Goal: Transaction & Acquisition: Book appointment/travel/reservation

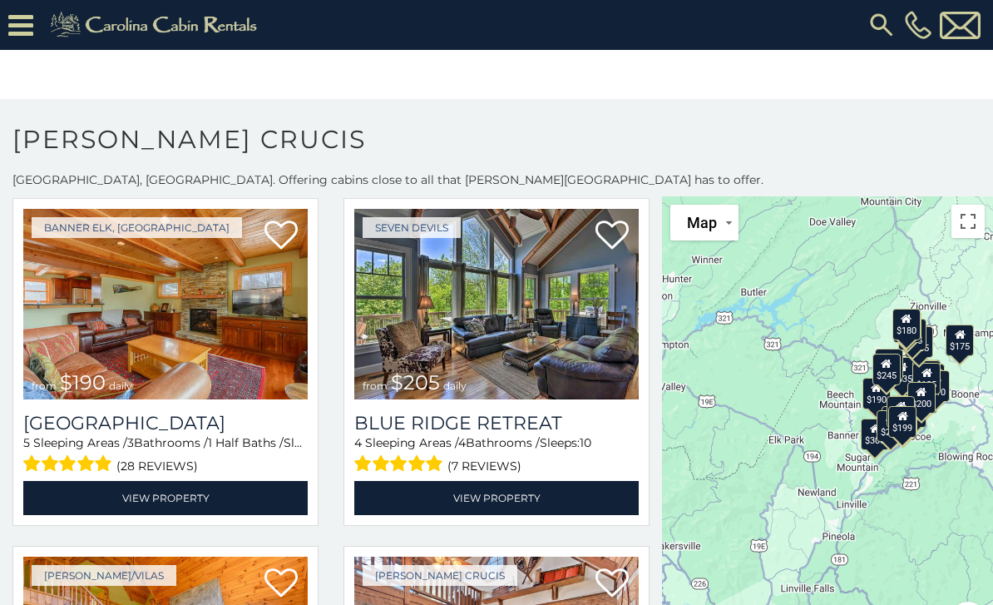
scroll to position [2857, 0]
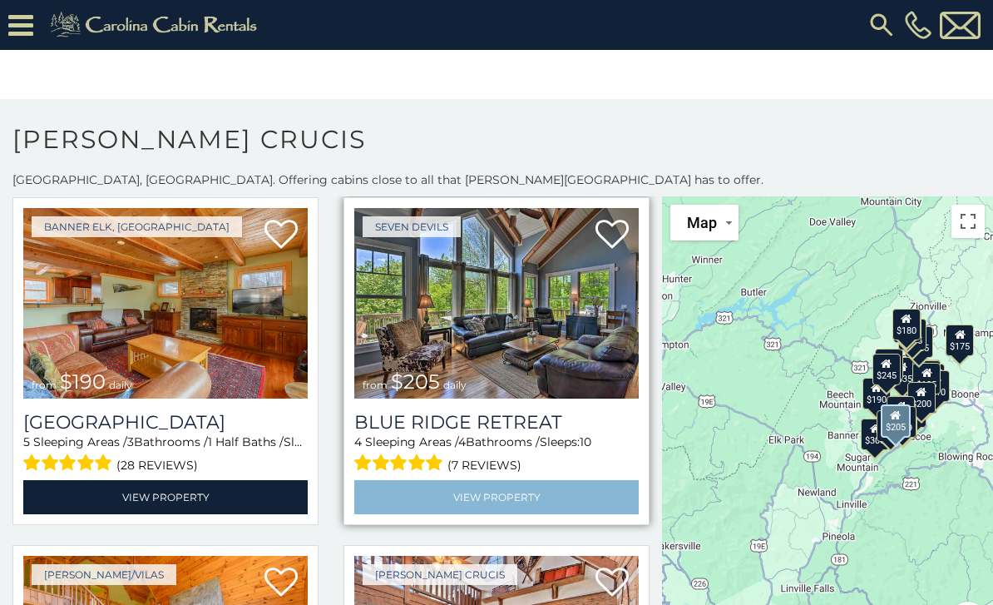
click at [453, 507] on link "View Property" at bounding box center [496, 497] width 285 height 34
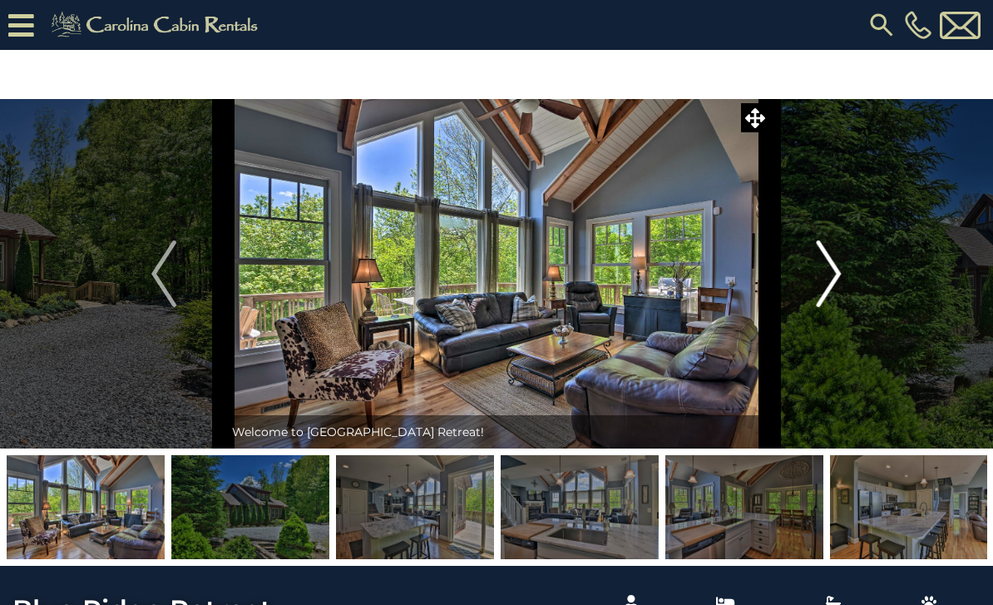
click at [806, 279] on button "Next" at bounding box center [829, 273] width 120 height 349
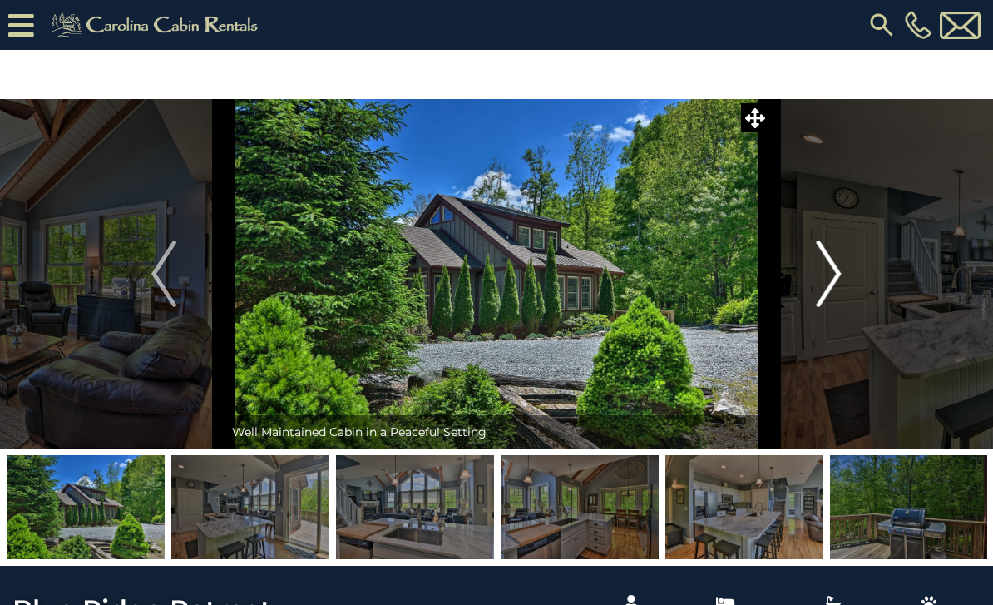
click at [843, 259] on button "Next" at bounding box center [829, 273] width 120 height 349
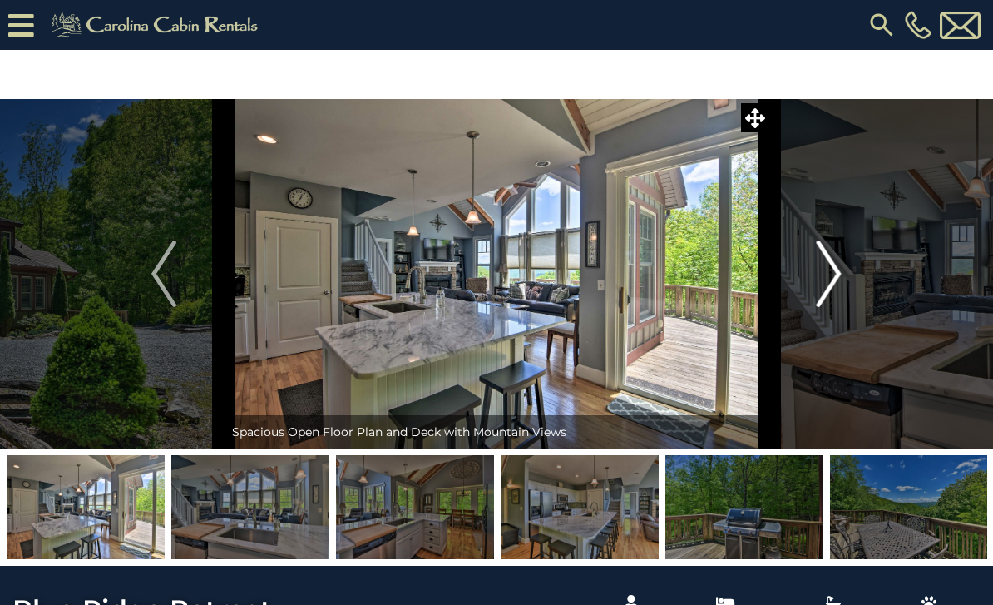
click at [824, 265] on img "Next" at bounding box center [829, 273] width 25 height 67
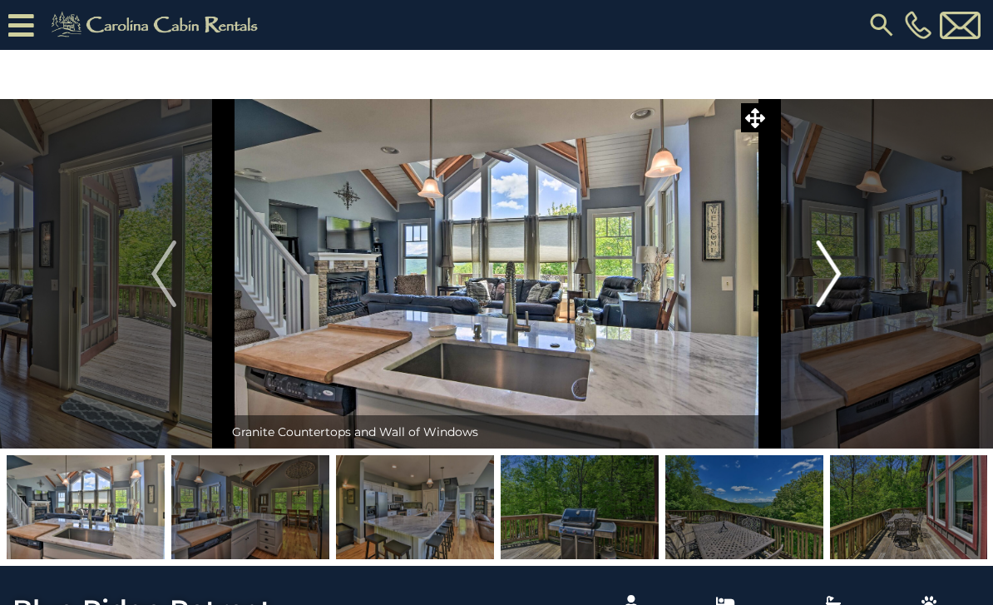
click at [833, 270] on img "Next" at bounding box center [829, 273] width 25 height 67
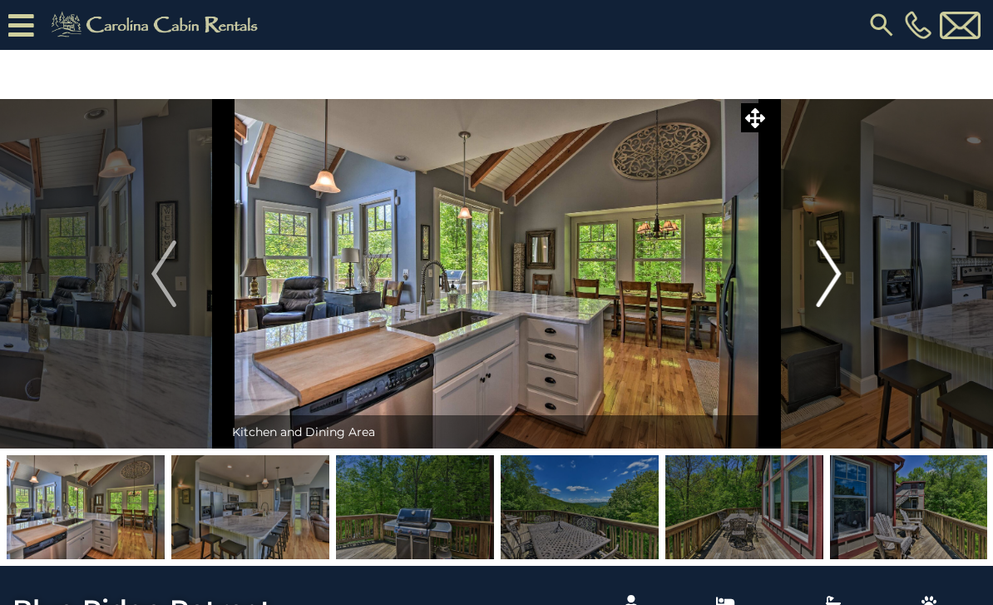
click at [834, 278] on img "Next" at bounding box center [829, 273] width 25 height 67
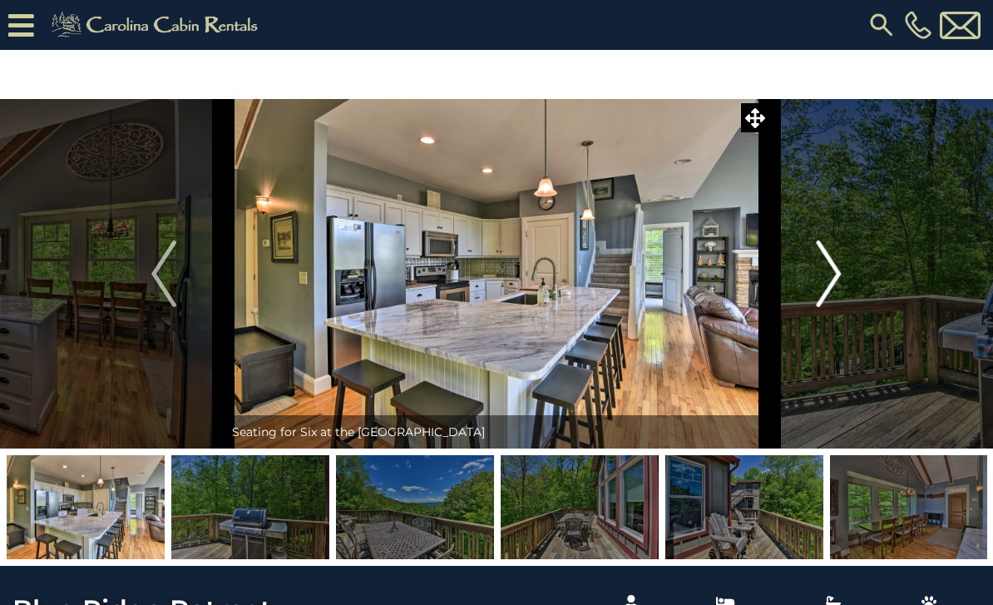
click at [824, 278] on img "Next" at bounding box center [829, 273] width 25 height 67
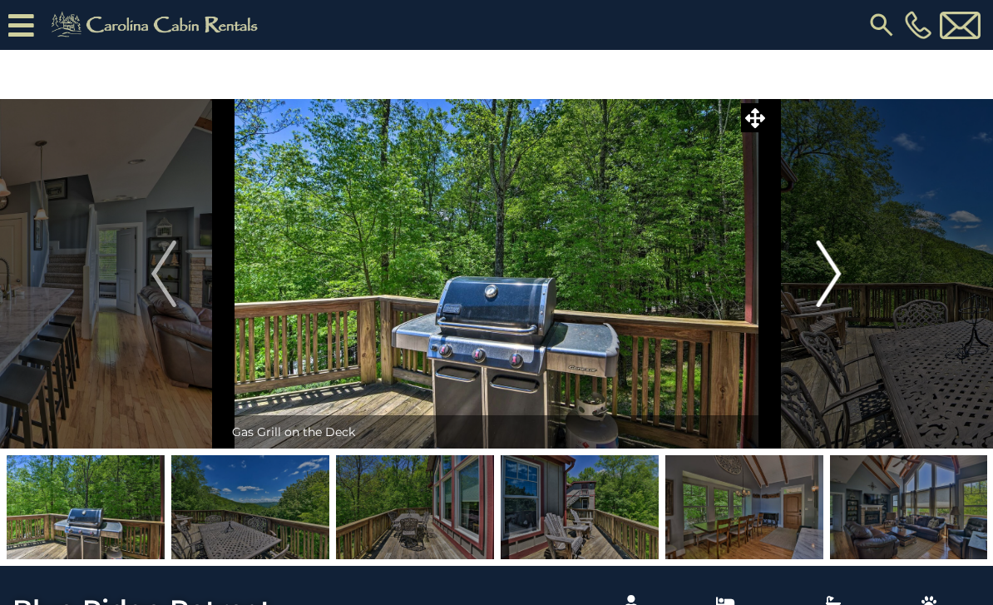
click at [835, 273] on img "Next" at bounding box center [829, 273] width 25 height 67
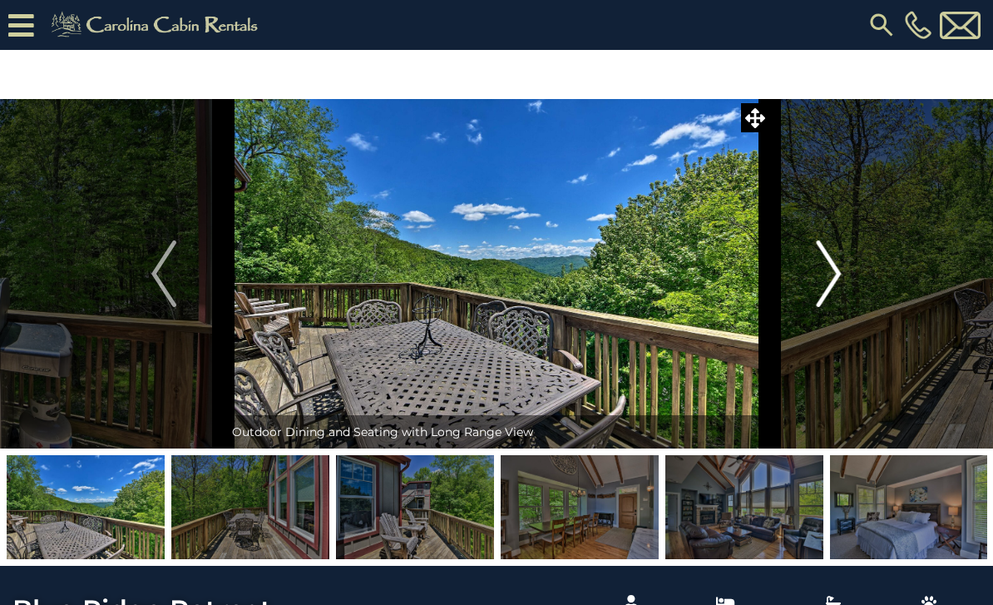
click at [822, 275] on img "Next" at bounding box center [829, 273] width 25 height 67
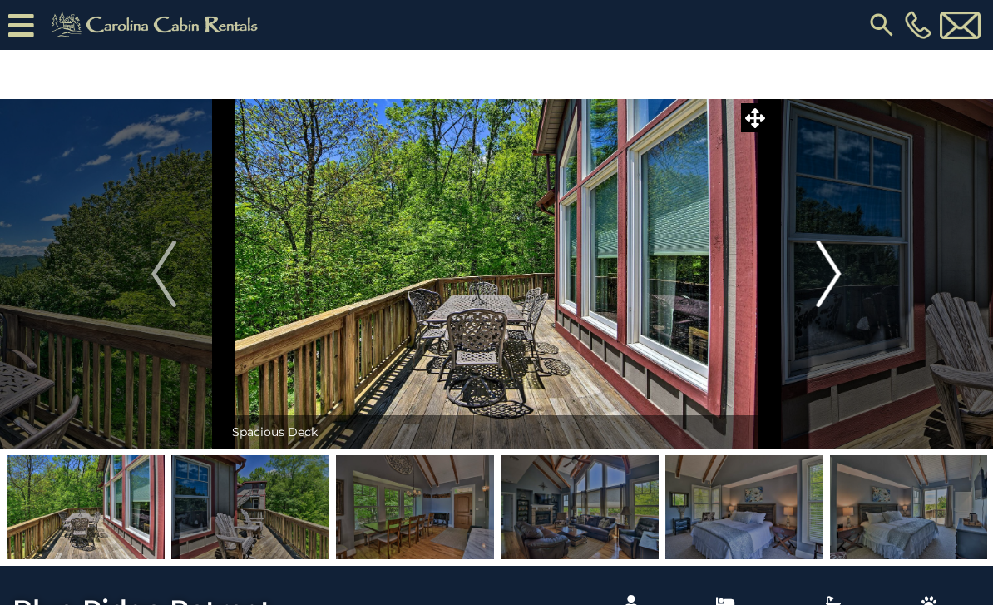
click at [841, 268] on img "Next" at bounding box center [829, 273] width 25 height 67
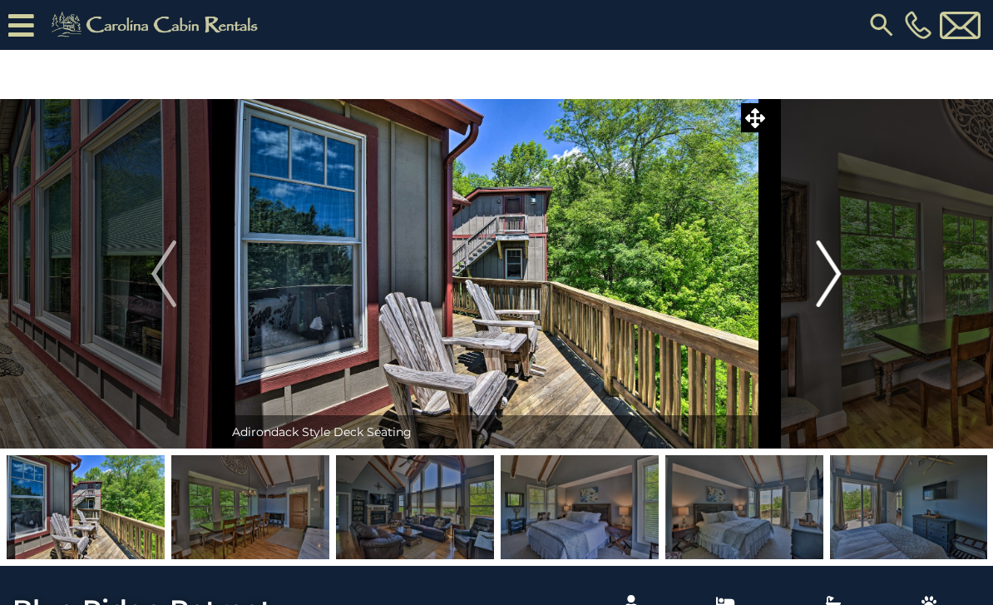
click at [831, 274] on img "Next" at bounding box center [829, 273] width 25 height 67
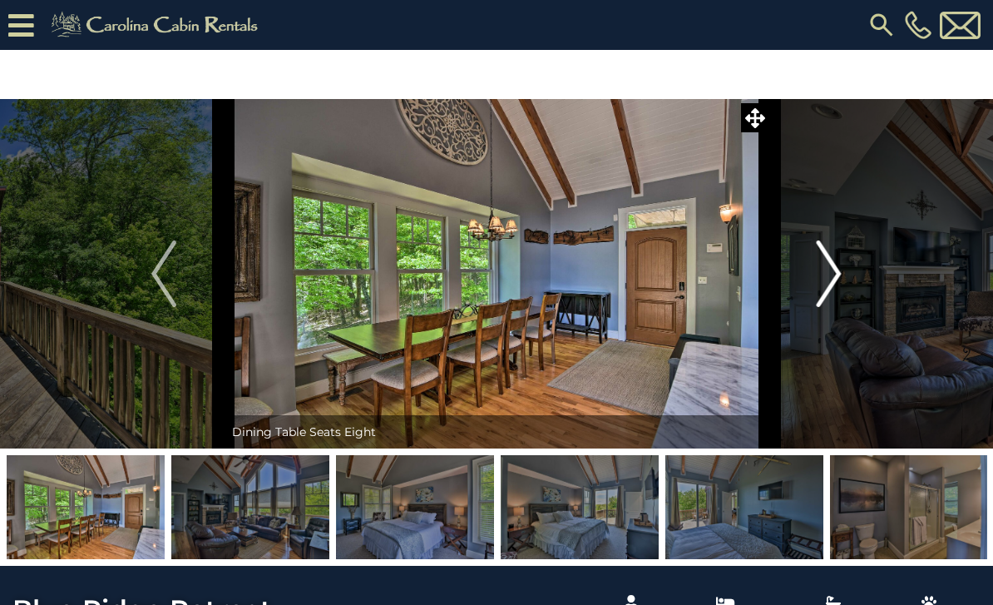
click at [837, 273] on img "Next" at bounding box center [829, 273] width 25 height 67
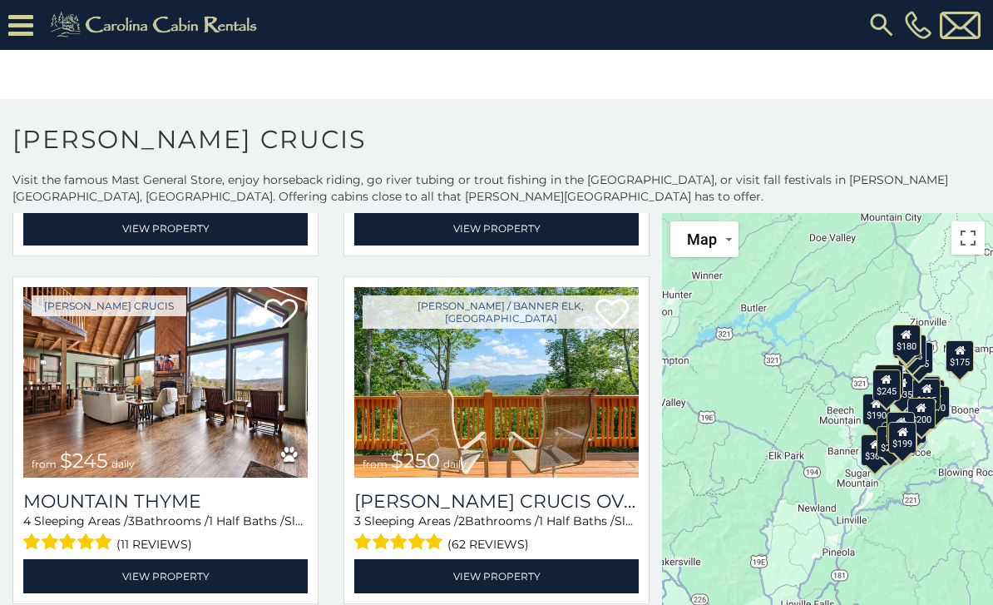
scroll to position [4186, 0]
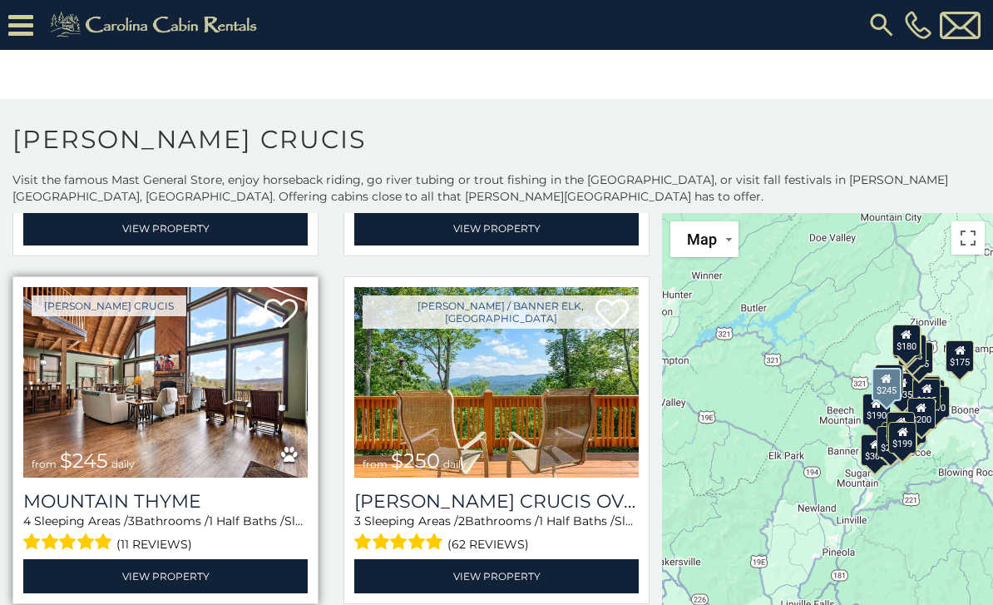
click at [67, 423] on img at bounding box center [165, 382] width 285 height 191
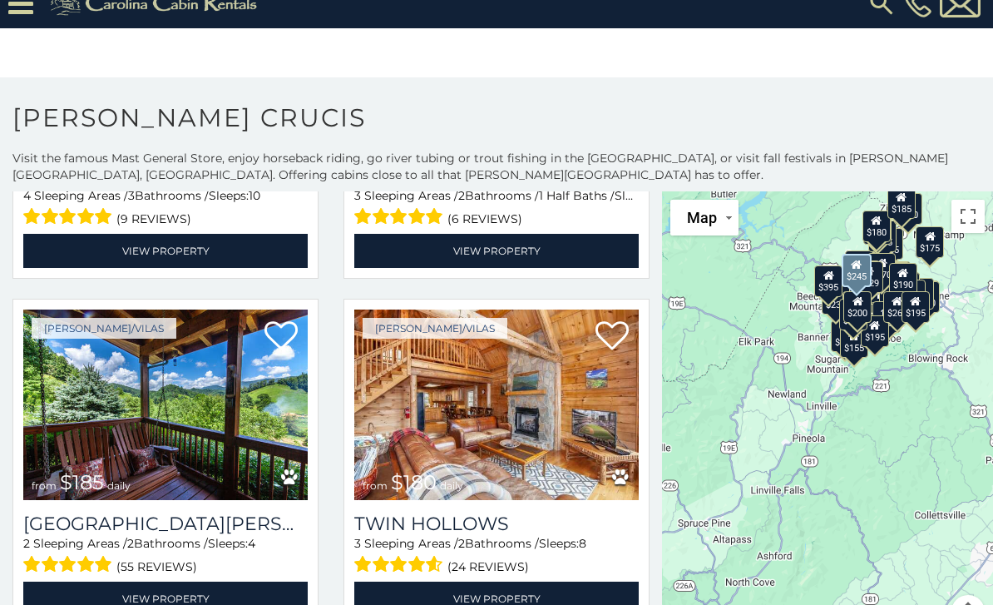
scroll to position [4839, 0]
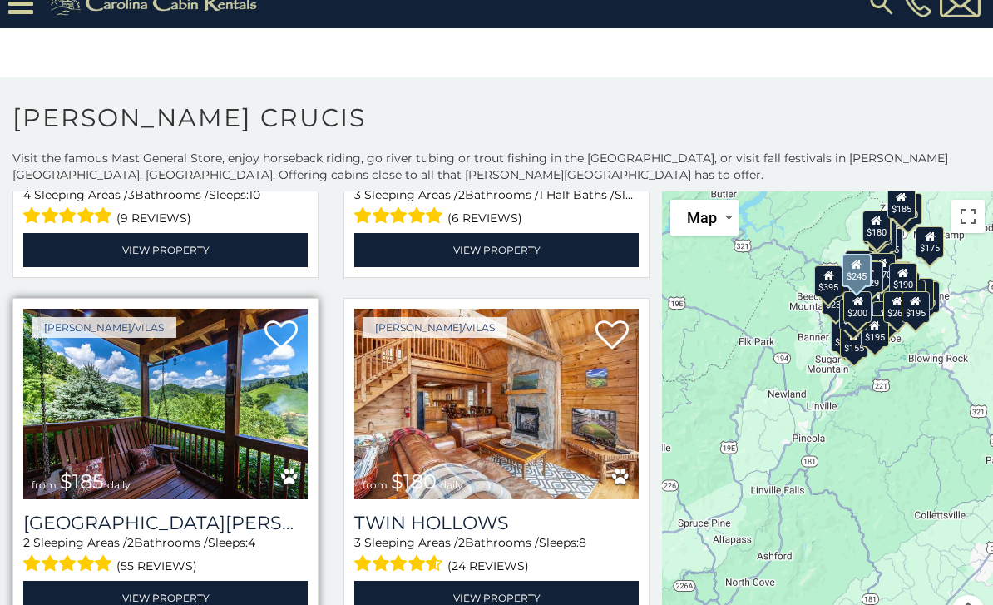
click at [64, 412] on img at bounding box center [165, 404] width 285 height 191
click at [52, 478] on span "from" at bounding box center [44, 484] width 25 height 12
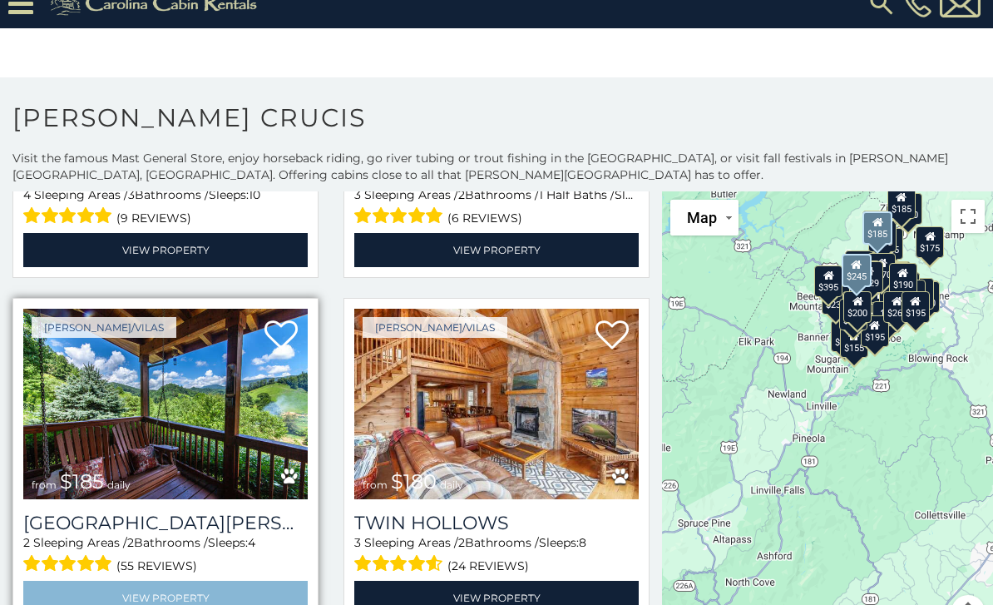
click at [121, 581] on link "View Property" at bounding box center [165, 598] width 285 height 34
click at [127, 581] on link "View Property" at bounding box center [165, 598] width 285 height 34
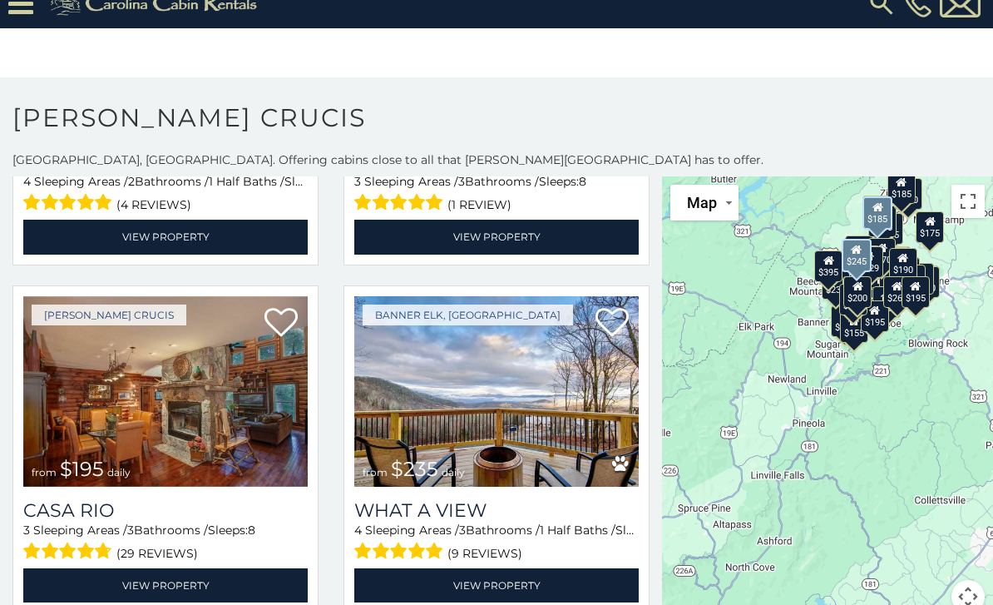
scroll to position [5881, 0]
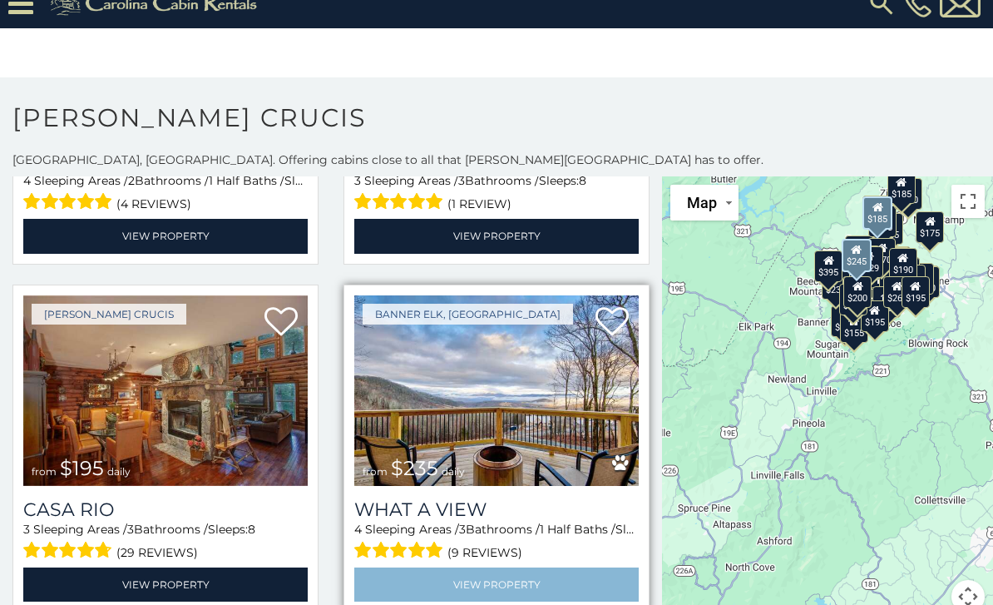
click at [554, 567] on link "View Property" at bounding box center [496, 584] width 285 height 34
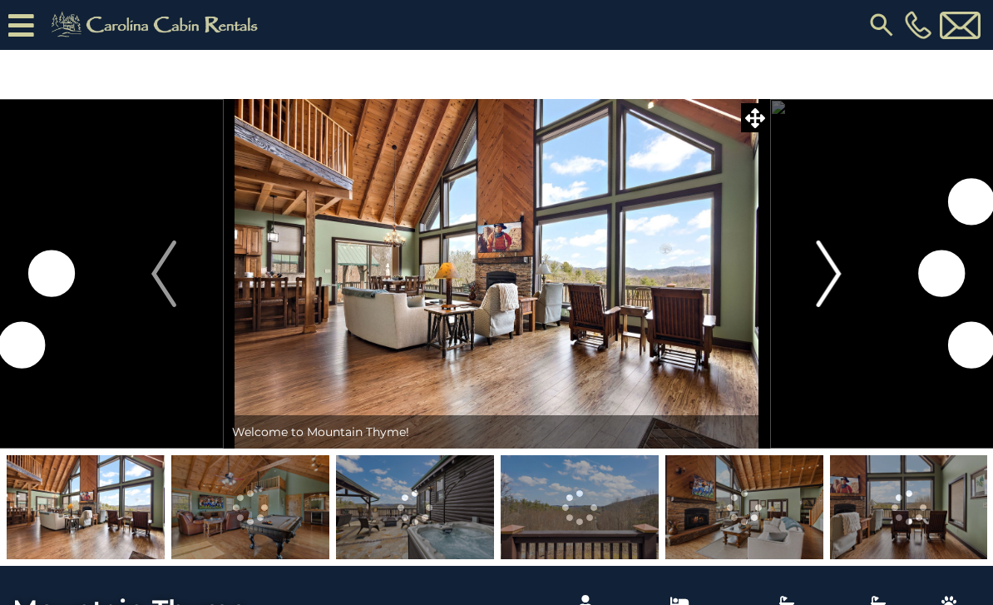
click at [826, 271] on img "Next" at bounding box center [829, 273] width 25 height 67
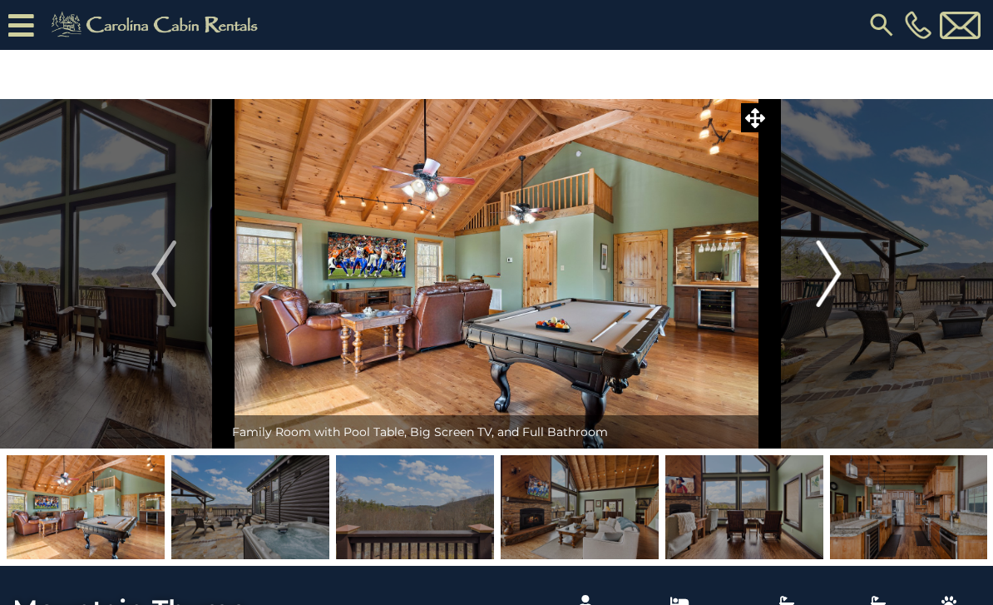
click at [820, 277] on img "Next" at bounding box center [829, 273] width 25 height 67
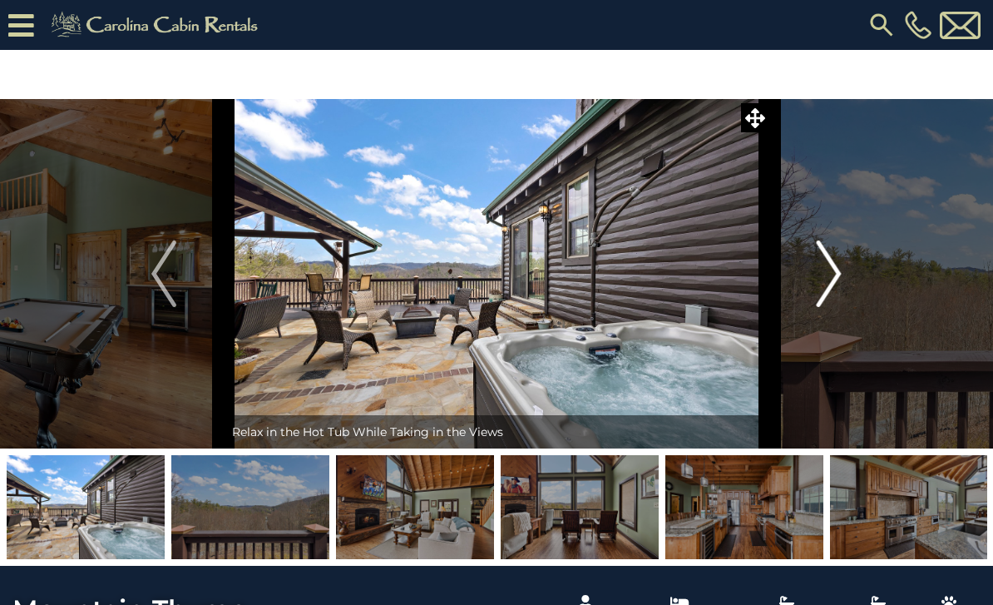
click at [836, 275] on img "Next" at bounding box center [829, 273] width 25 height 67
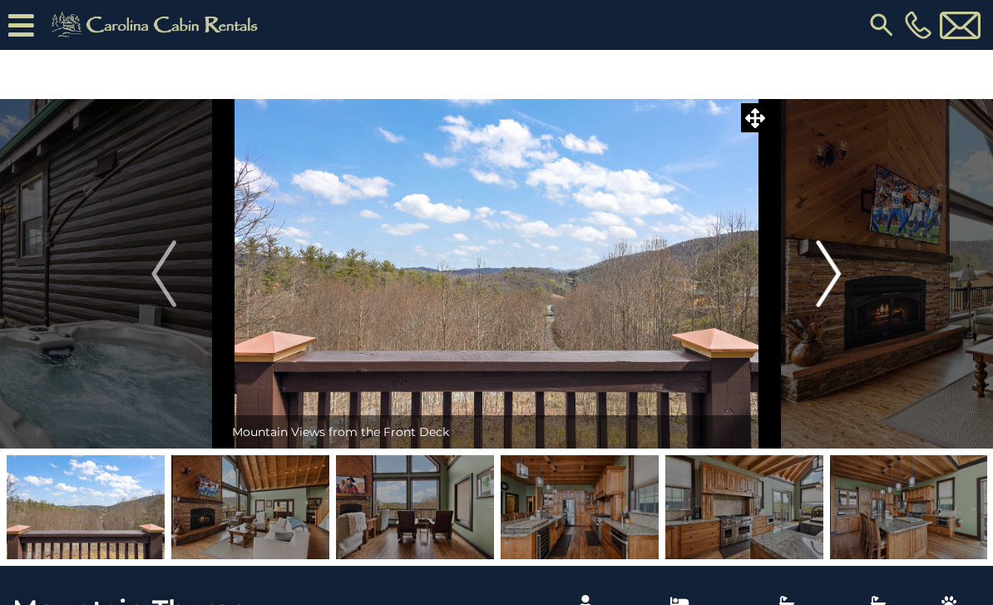
click at [824, 273] on img "Next" at bounding box center [829, 273] width 25 height 67
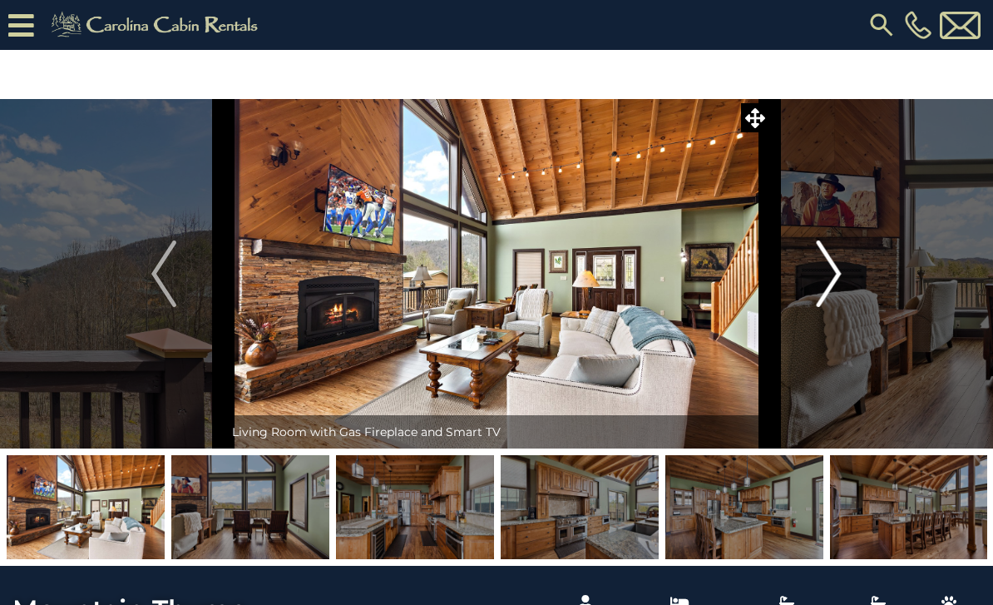
click at [819, 275] on img "Next" at bounding box center [829, 273] width 25 height 67
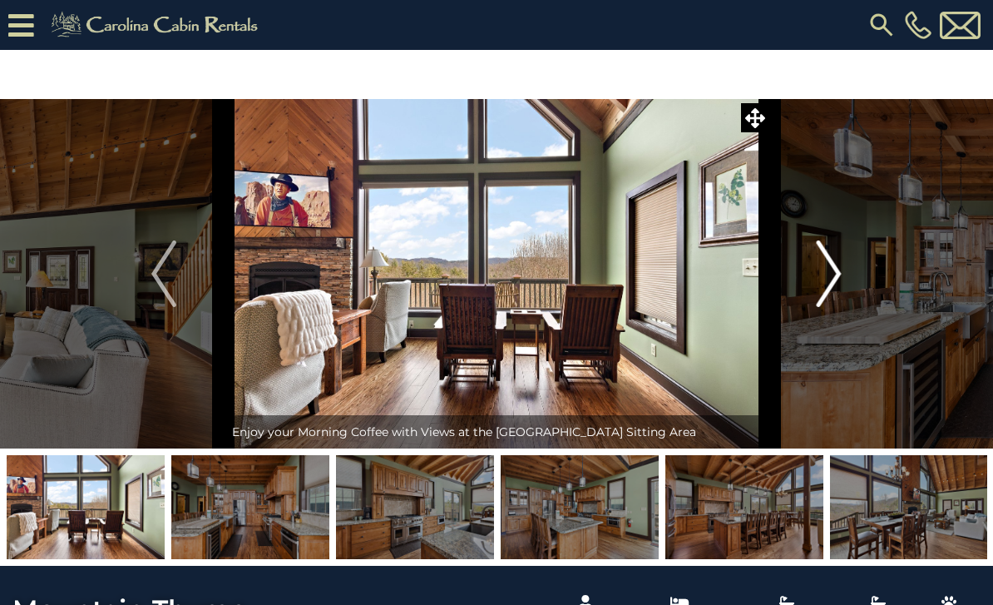
click at [817, 274] on img "Next" at bounding box center [829, 273] width 25 height 67
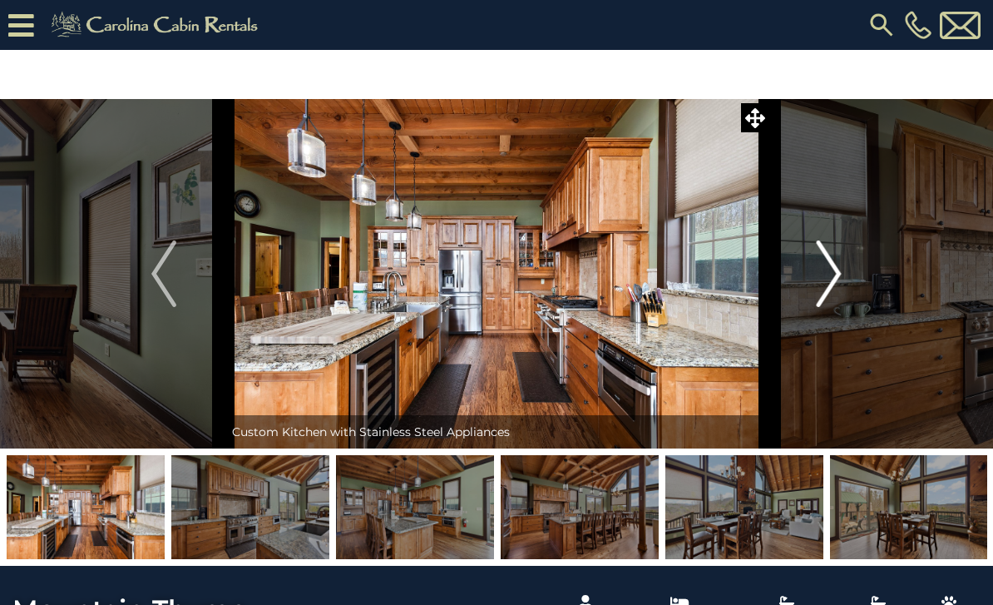
click at [830, 275] on img "Next" at bounding box center [829, 273] width 25 height 67
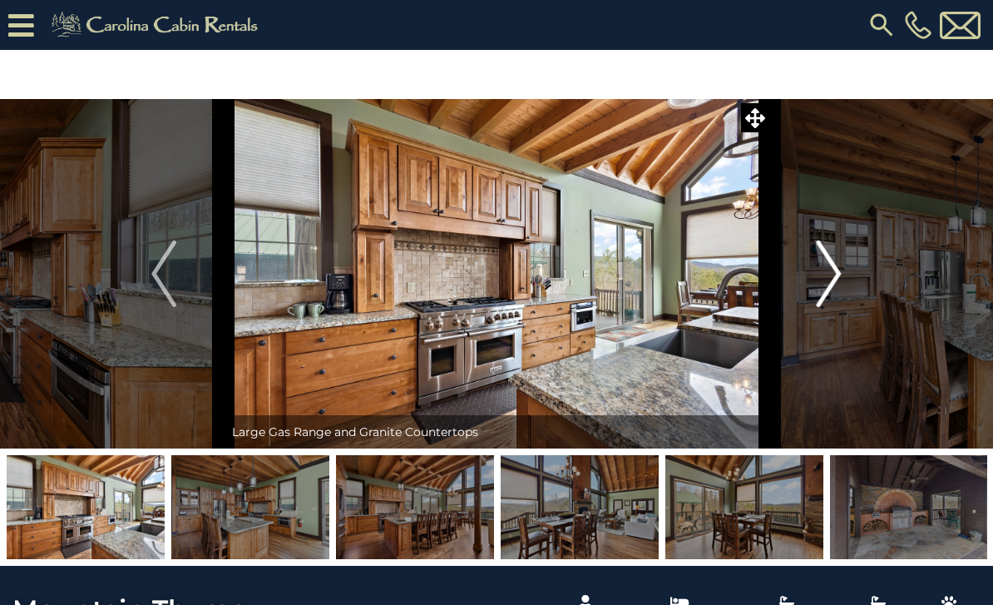
click at [826, 270] on img "Next" at bounding box center [829, 273] width 25 height 67
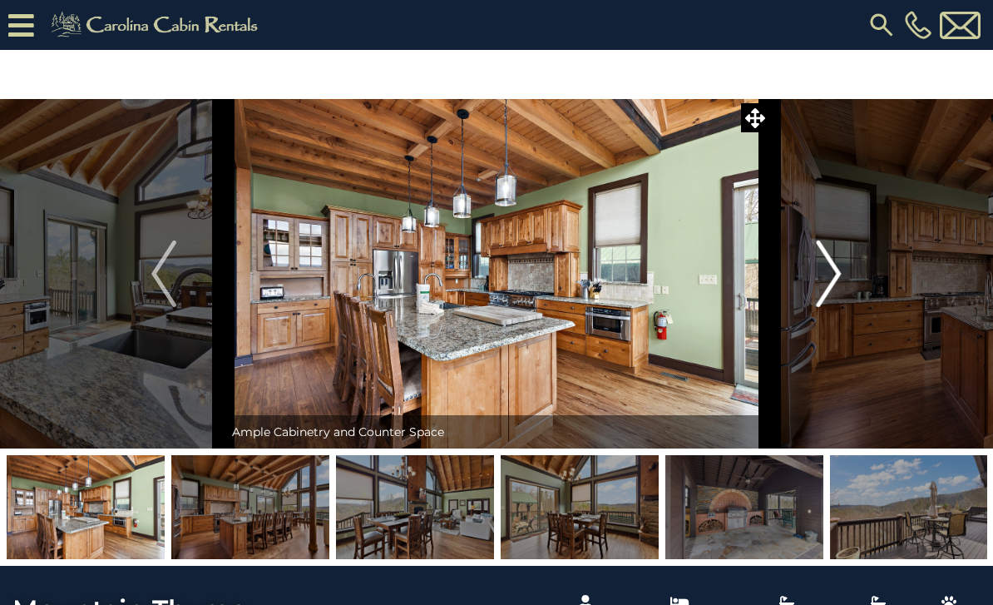
click at [836, 265] on img "Next" at bounding box center [829, 273] width 25 height 67
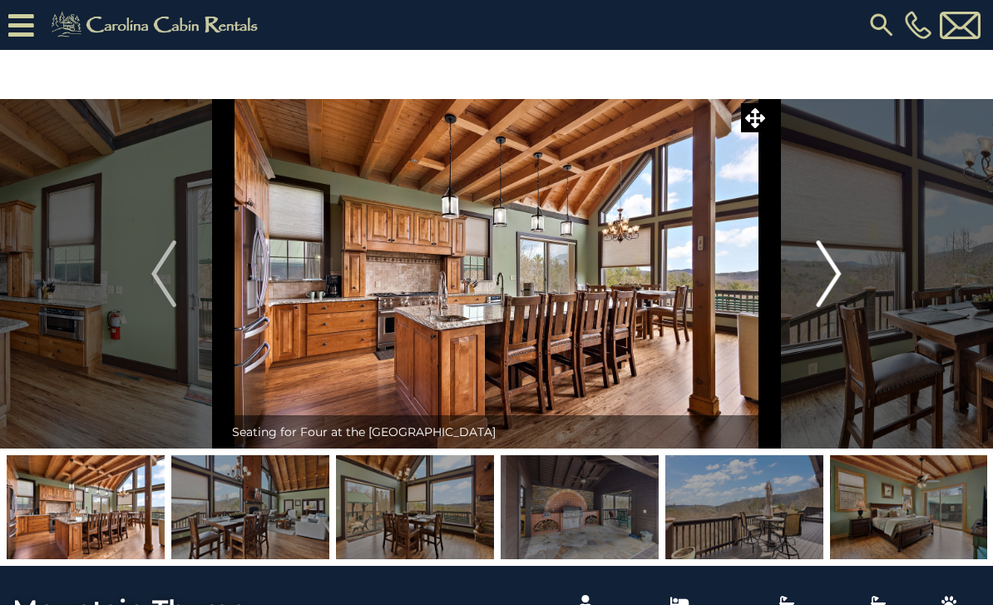
click at [836, 274] on img "Next" at bounding box center [829, 273] width 25 height 67
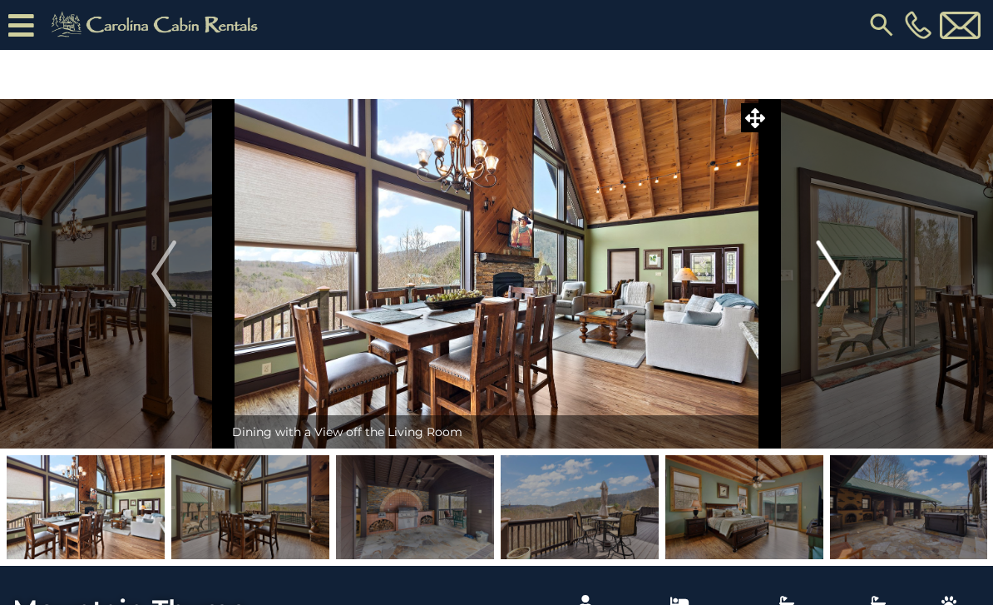
click at [829, 283] on img "Next" at bounding box center [829, 273] width 25 height 67
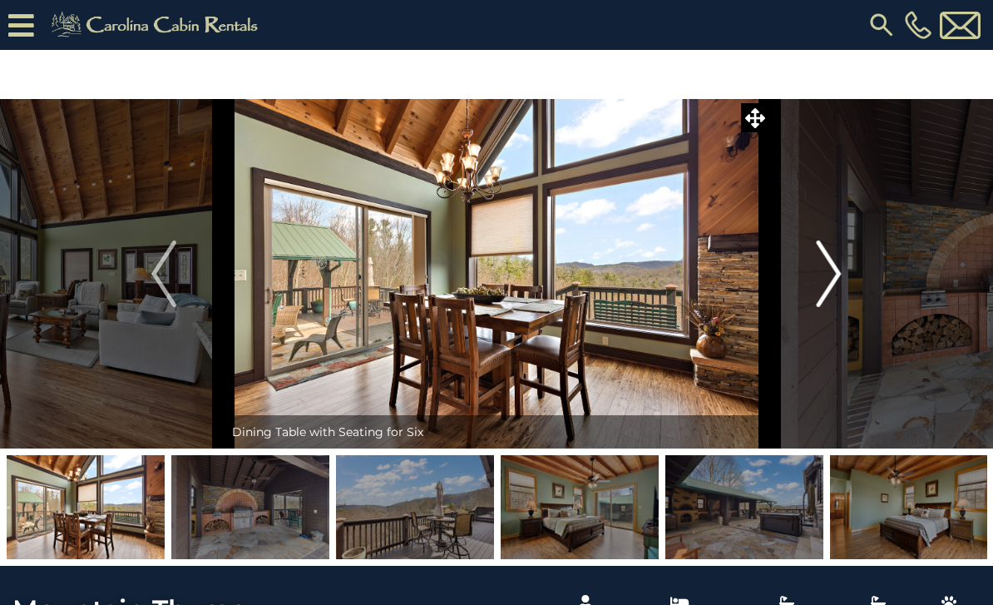
click at [849, 270] on button "Next" at bounding box center [829, 273] width 120 height 349
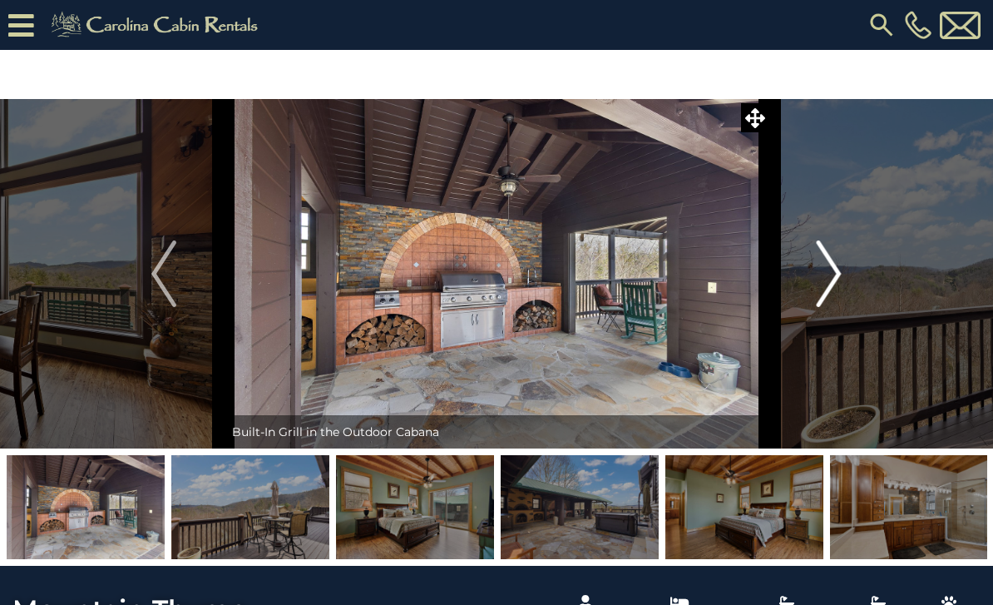
click at [844, 278] on button "Next" at bounding box center [829, 273] width 120 height 349
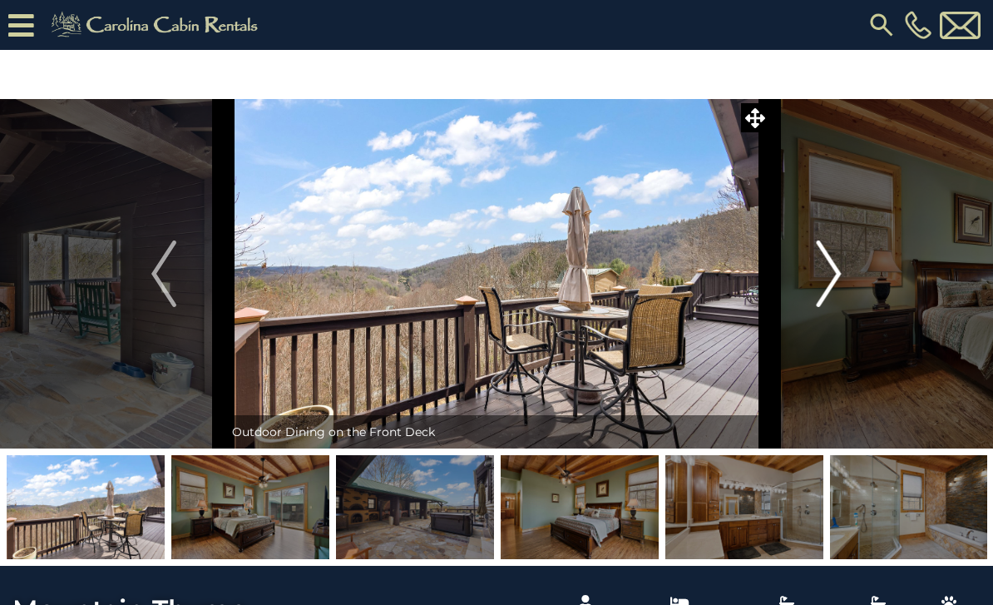
click at [841, 279] on img "Next" at bounding box center [829, 273] width 25 height 67
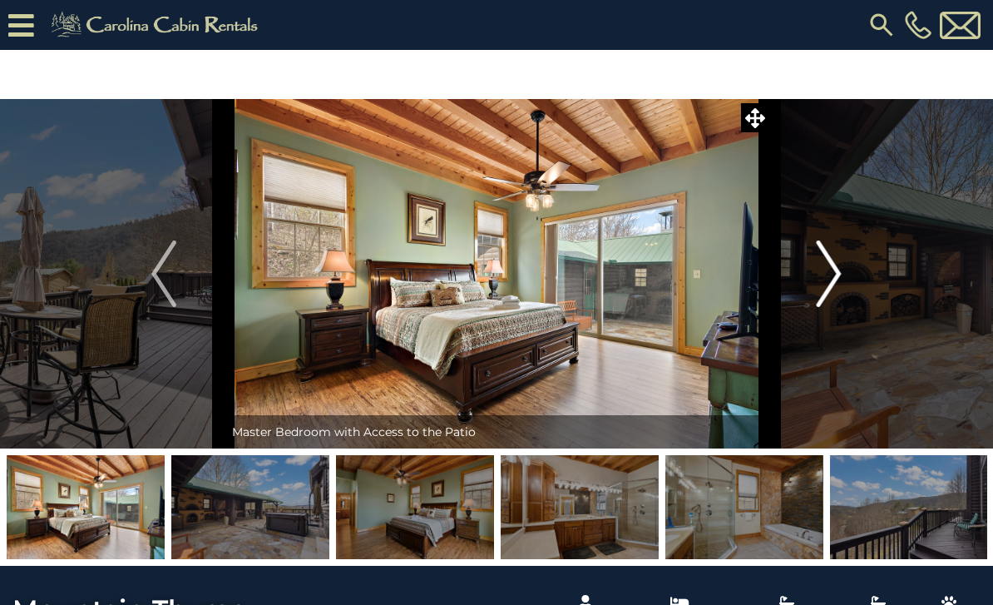
click at [837, 279] on img "Next" at bounding box center [829, 273] width 25 height 67
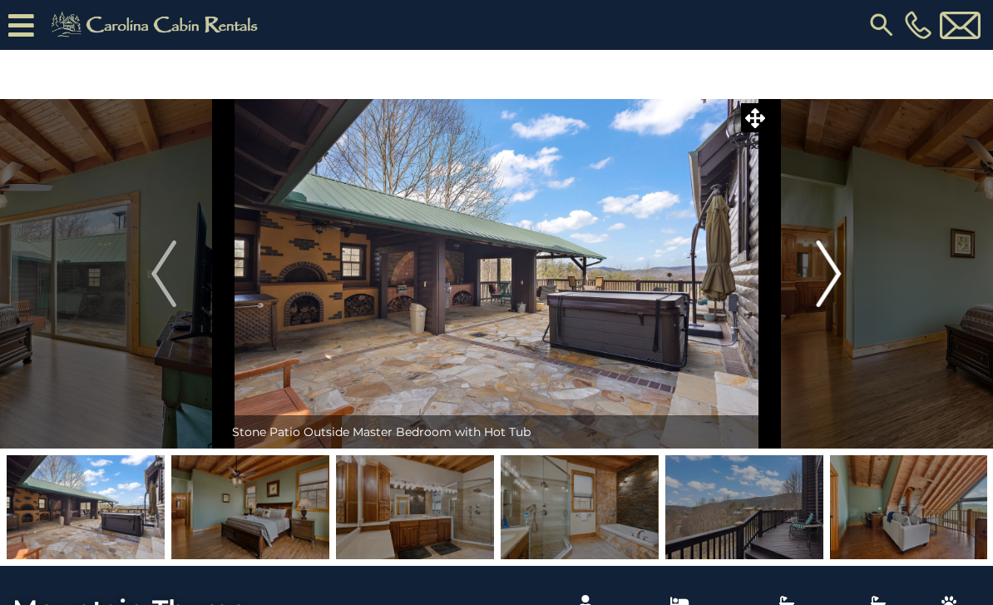
click at [835, 283] on img "Next" at bounding box center [829, 273] width 25 height 67
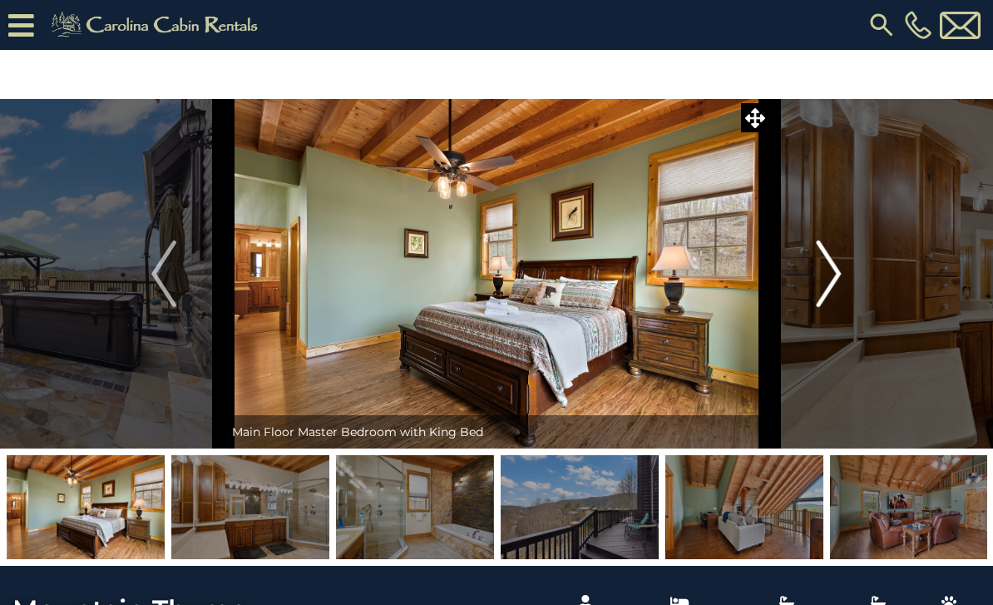
click at [831, 283] on img "Next" at bounding box center [829, 273] width 25 height 67
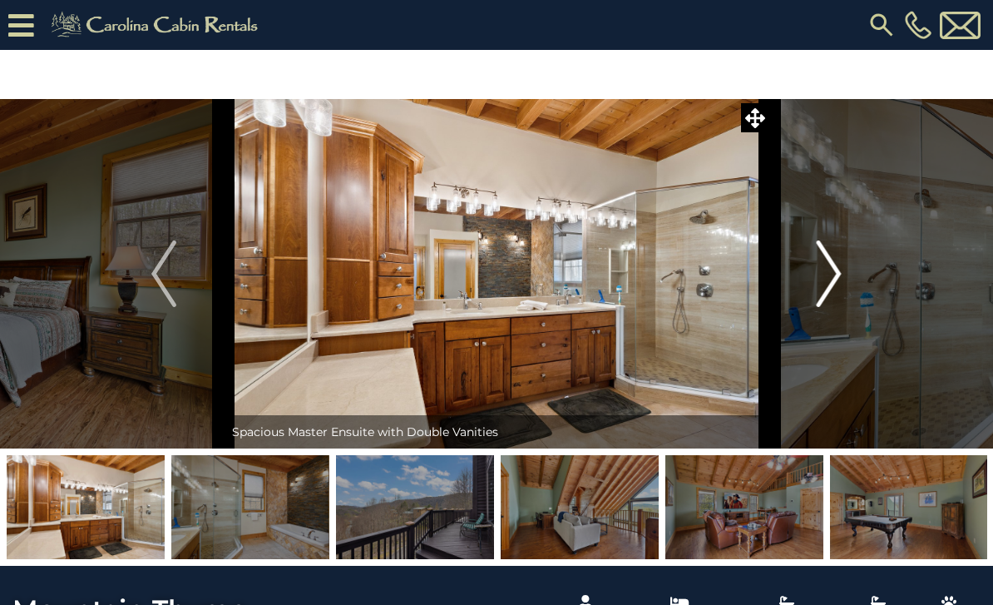
click at [840, 278] on img "Next" at bounding box center [829, 273] width 25 height 67
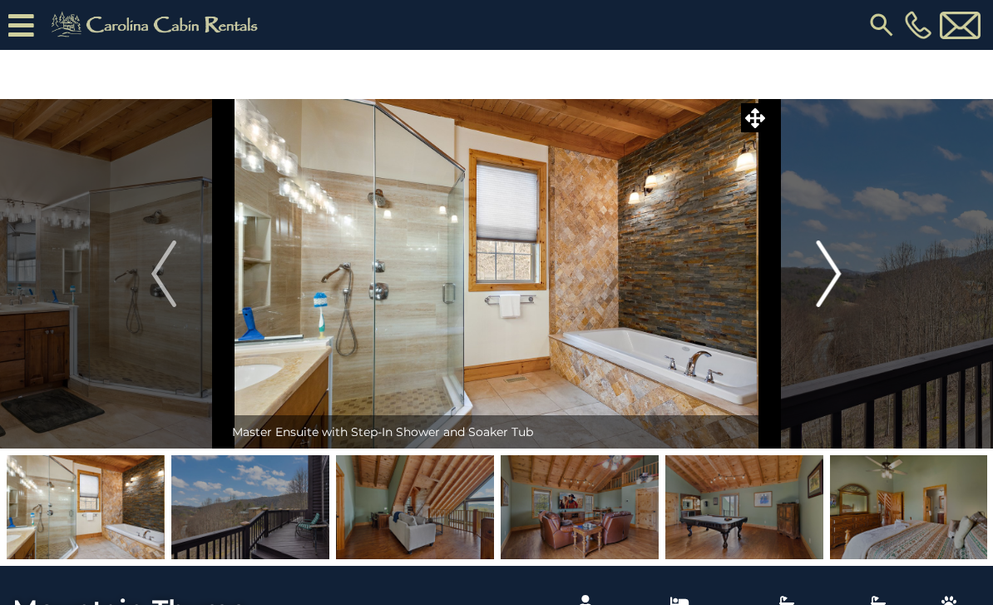
click at [840, 277] on img "Next" at bounding box center [829, 273] width 25 height 67
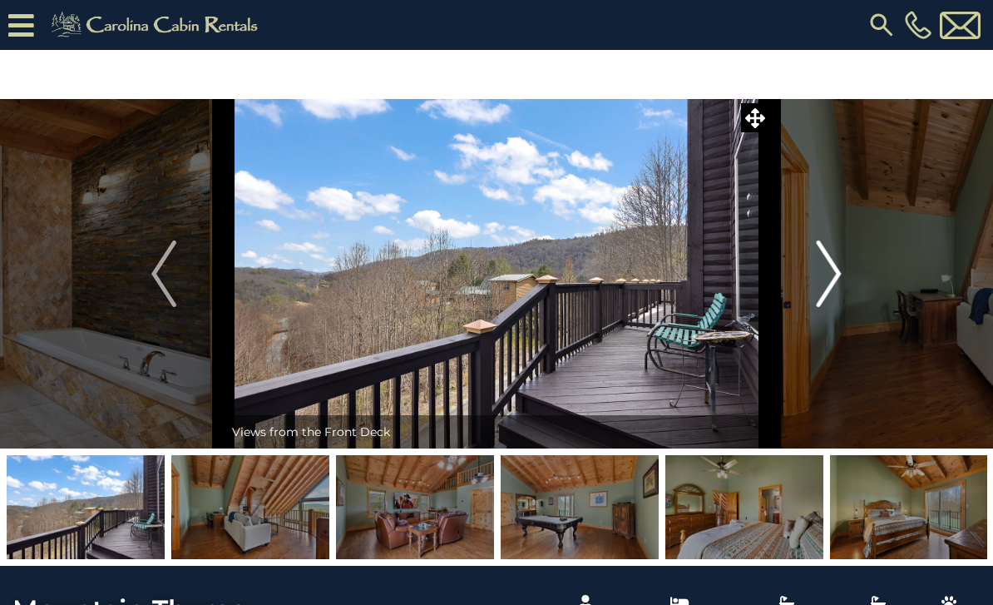
click at [839, 284] on img "Next" at bounding box center [829, 273] width 25 height 67
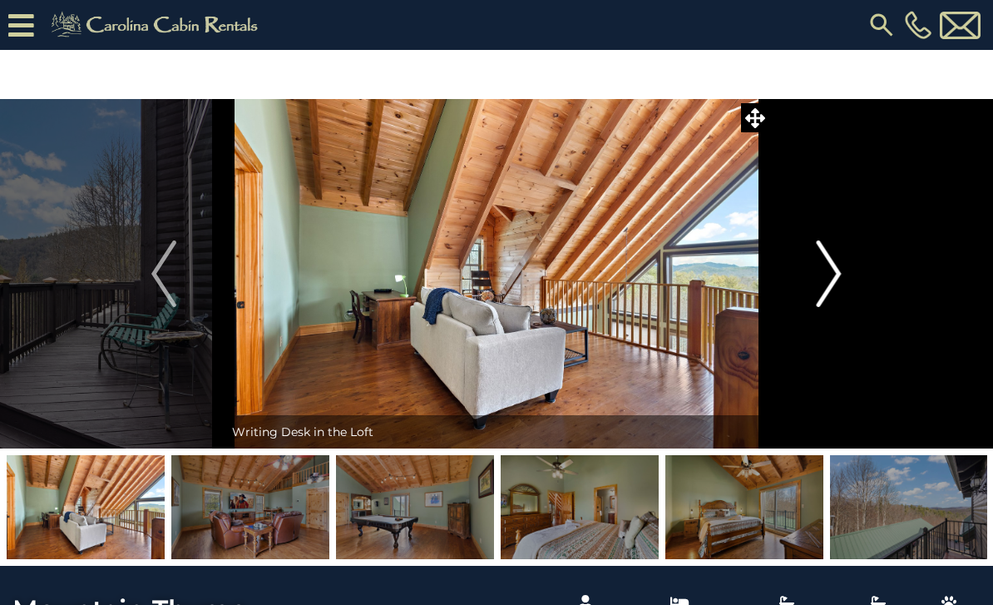
click at [837, 281] on img "Next" at bounding box center [829, 273] width 25 height 67
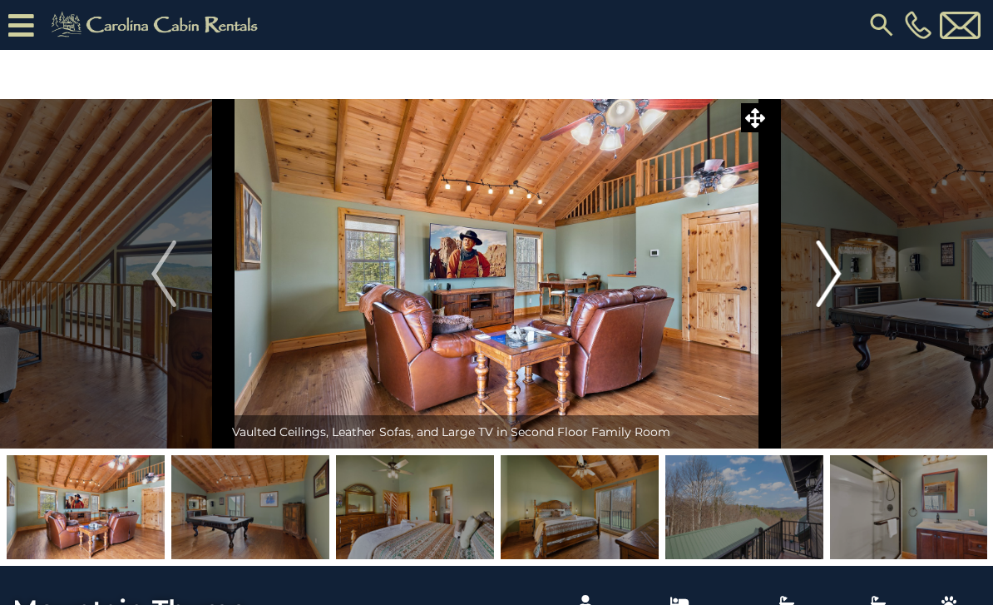
click at [833, 282] on img "Next" at bounding box center [829, 273] width 25 height 67
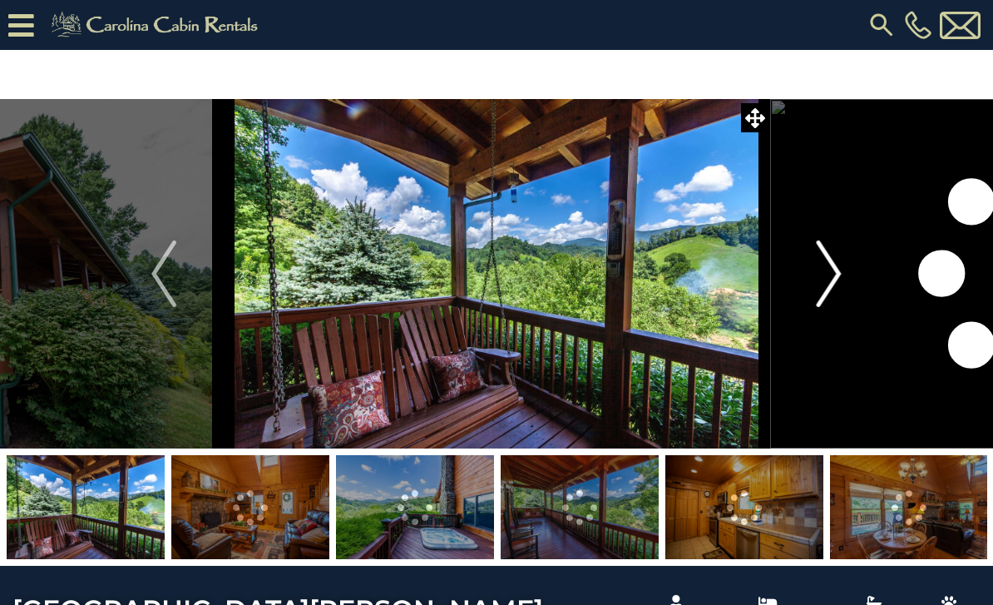
click at [827, 265] on img "Next" at bounding box center [829, 273] width 25 height 67
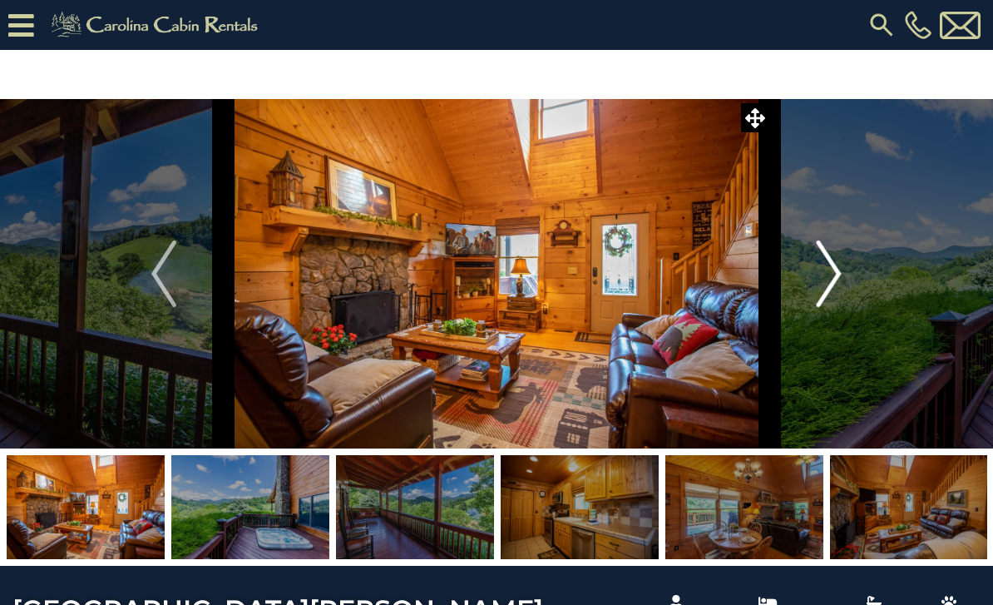
click at [828, 284] on img "Next" at bounding box center [829, 273] width 25 height 67
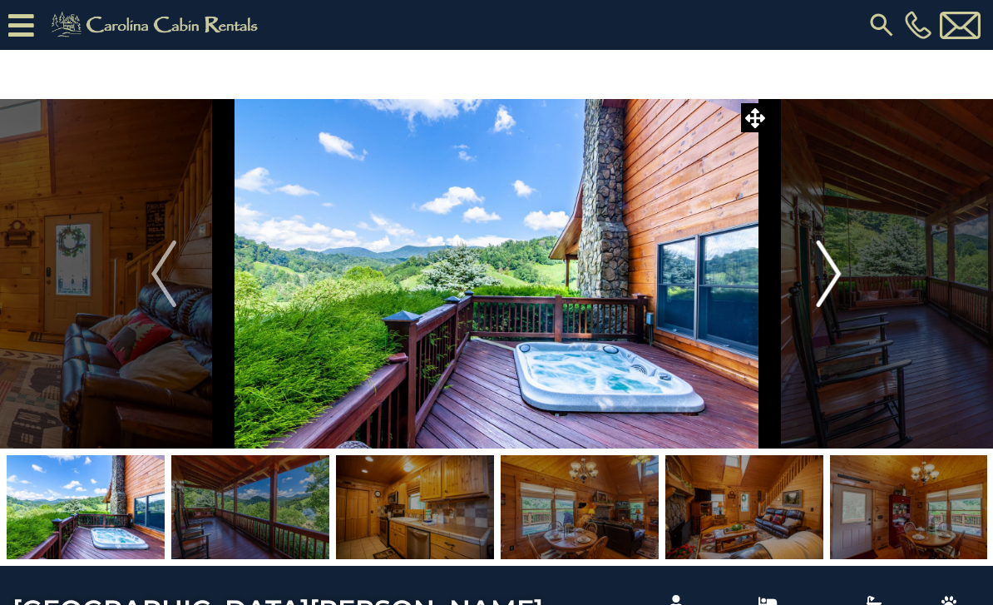
click at [835, 278] on img "Next" at bounding box center [829, 273] width 25 height 67
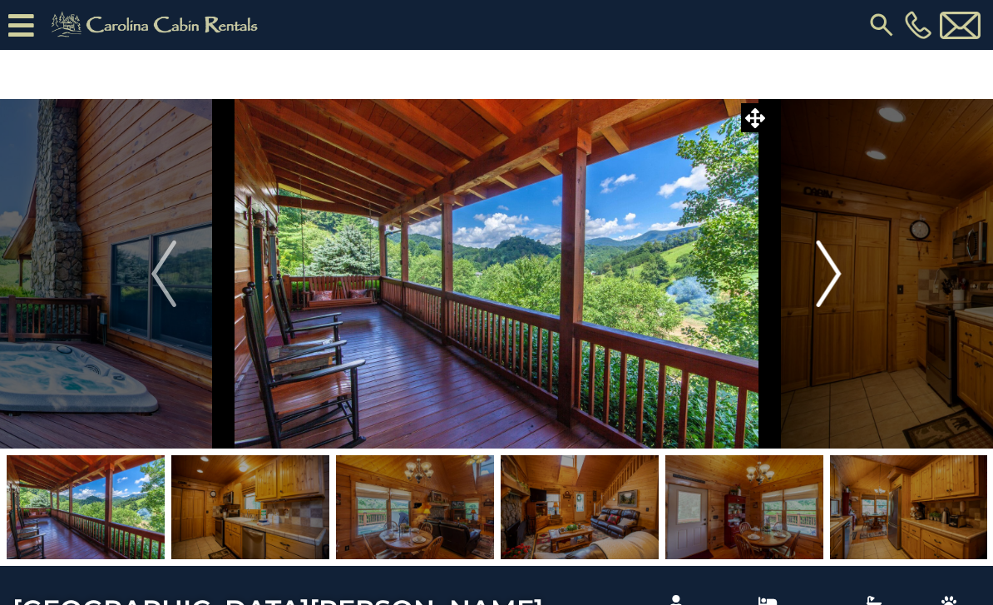
click at [834, 288] on img "Next" at bounding box center [829, 273] width 25 height 67
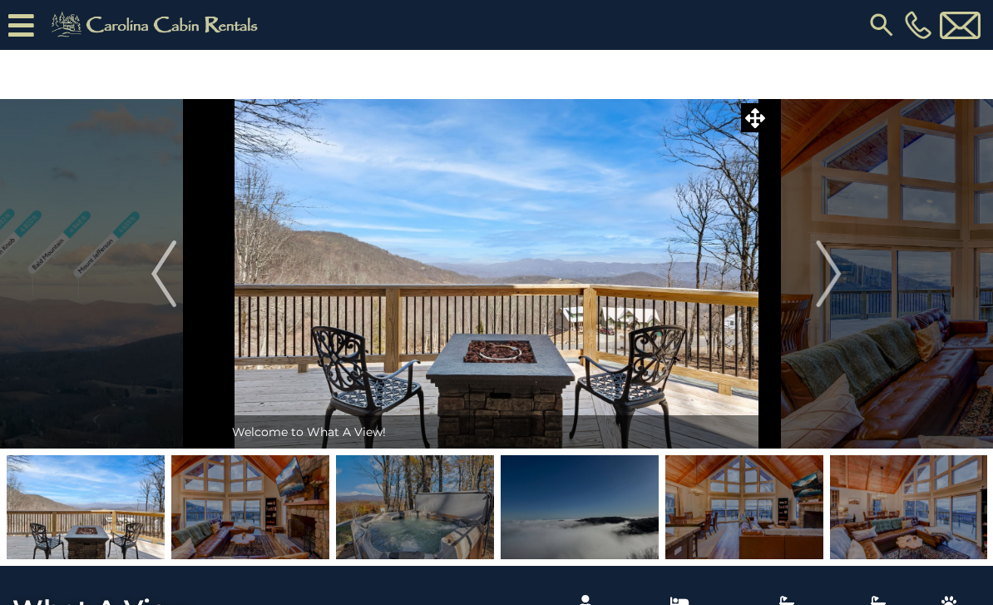
click at [22, 26] on icon at bounding box center [21, 25] width 26 height 29
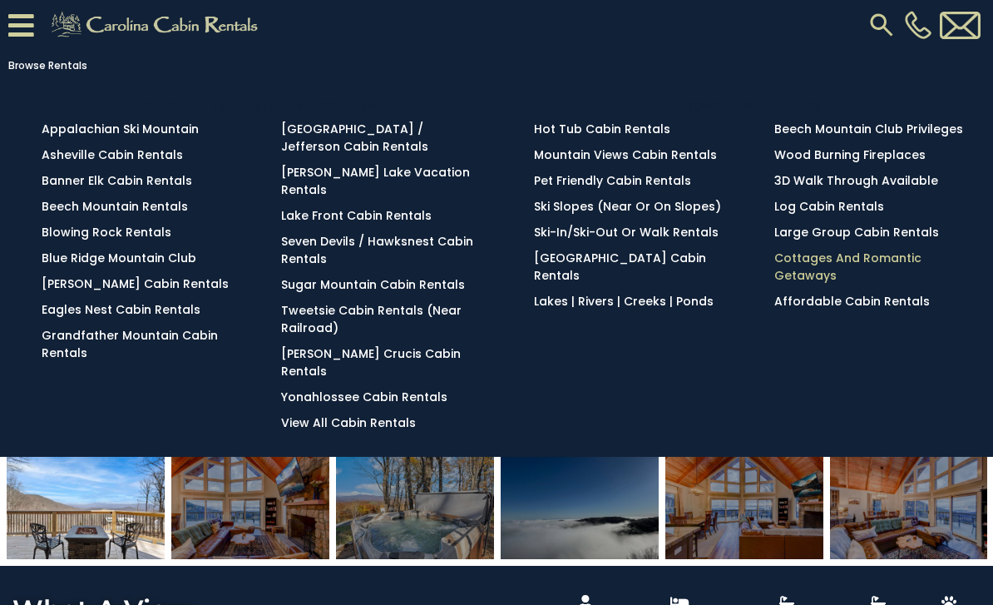
click at [794, 276] on link "Cottages and Romantic Getaways" at bounding box center [847, 267] width 147 height 34
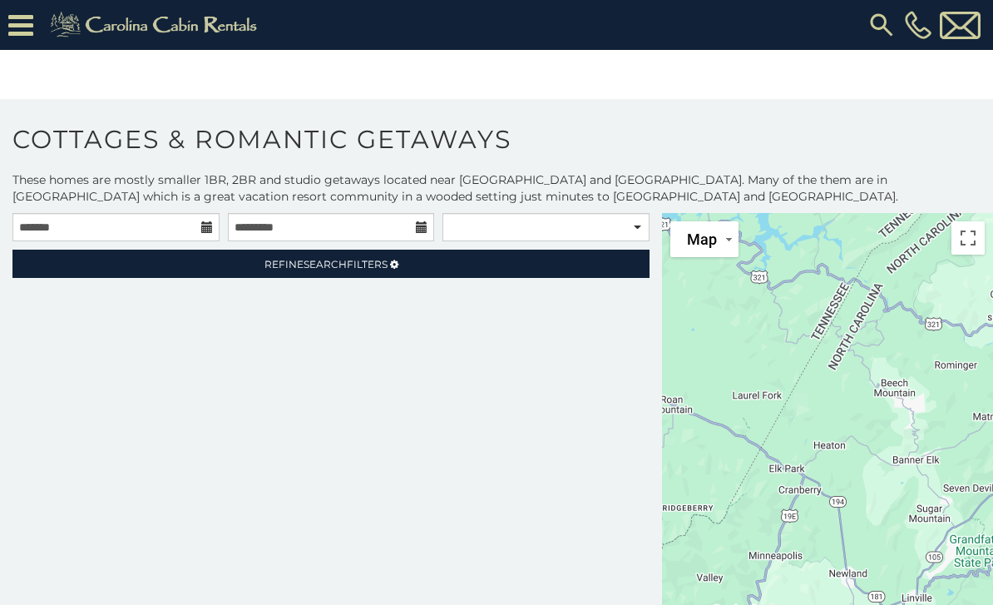
click at [918, 436] on div at bounding box center [827, 441] width 331 height 457
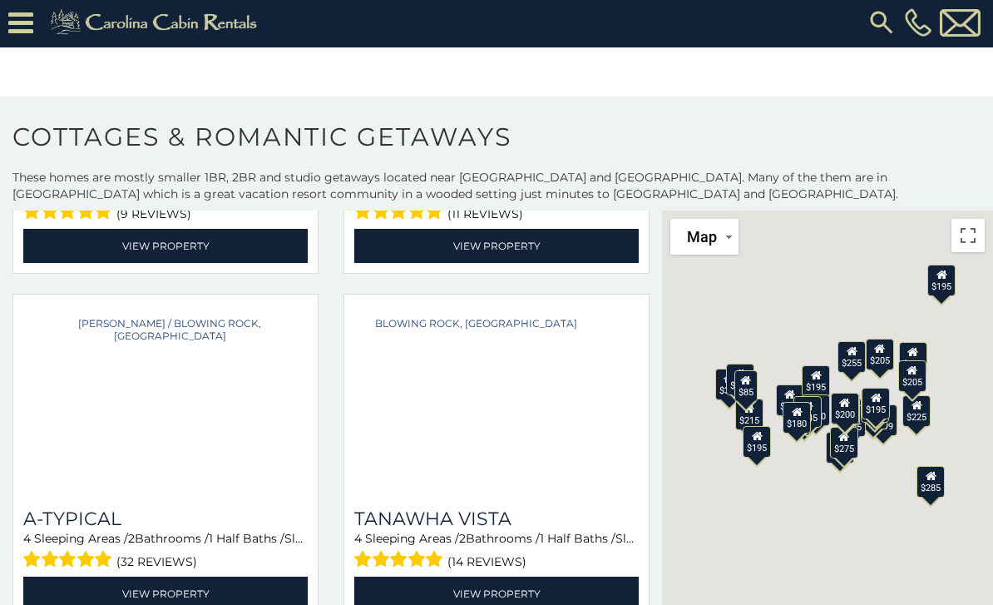
scroll to position [1036, 0]
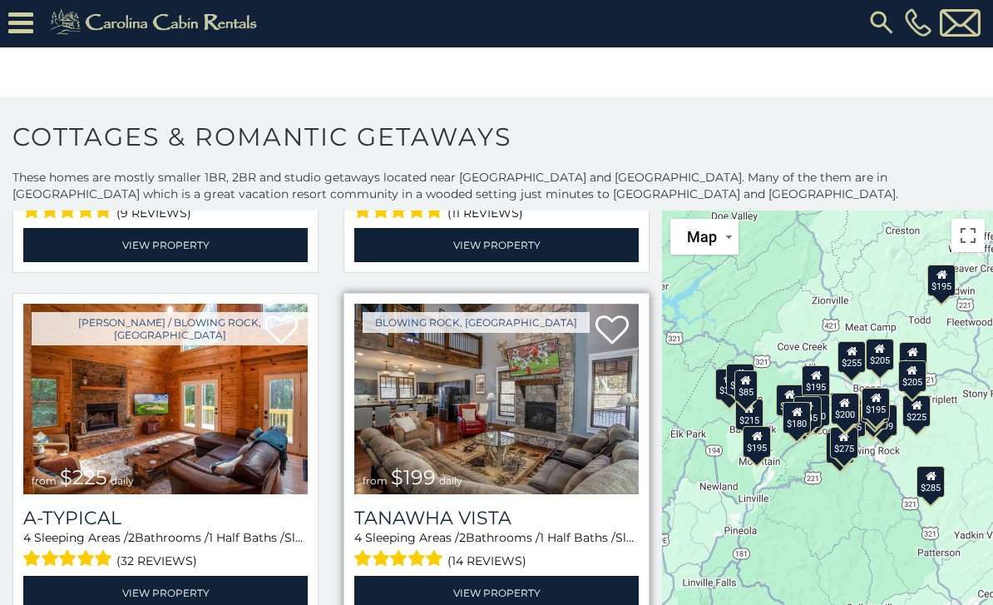
click at [556, 425] on img at bounding box center [496, 399] width 285 height 191
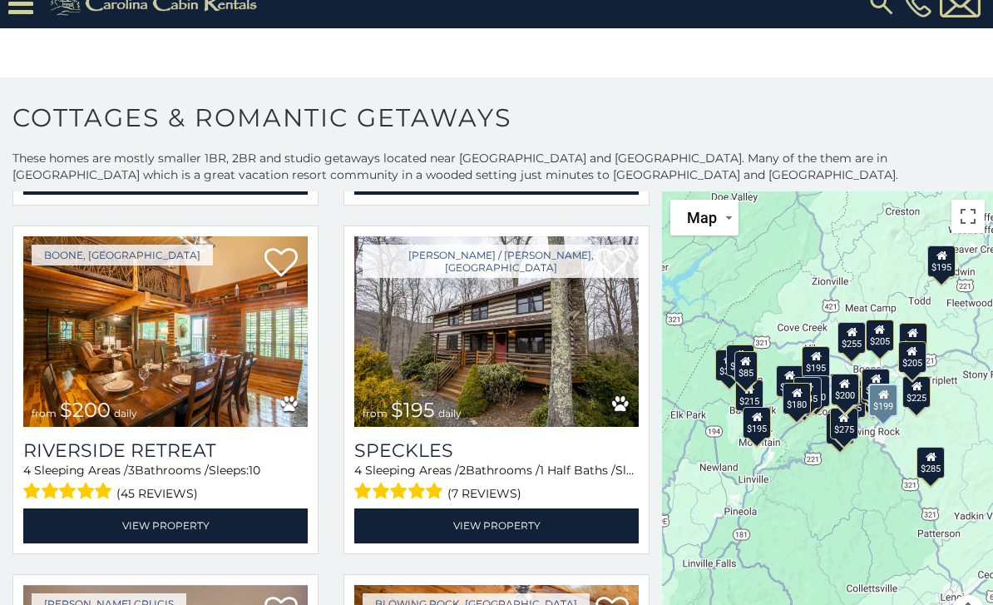
scroll to position [1780, 0]
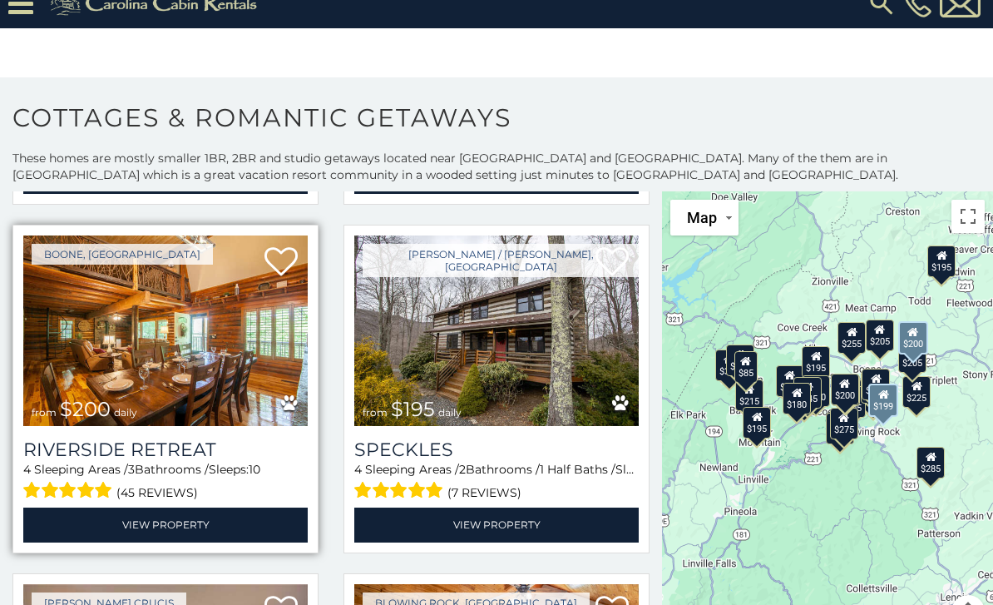
click at [74, 338] on img at bounding box center [165, 330] width 285 height 191
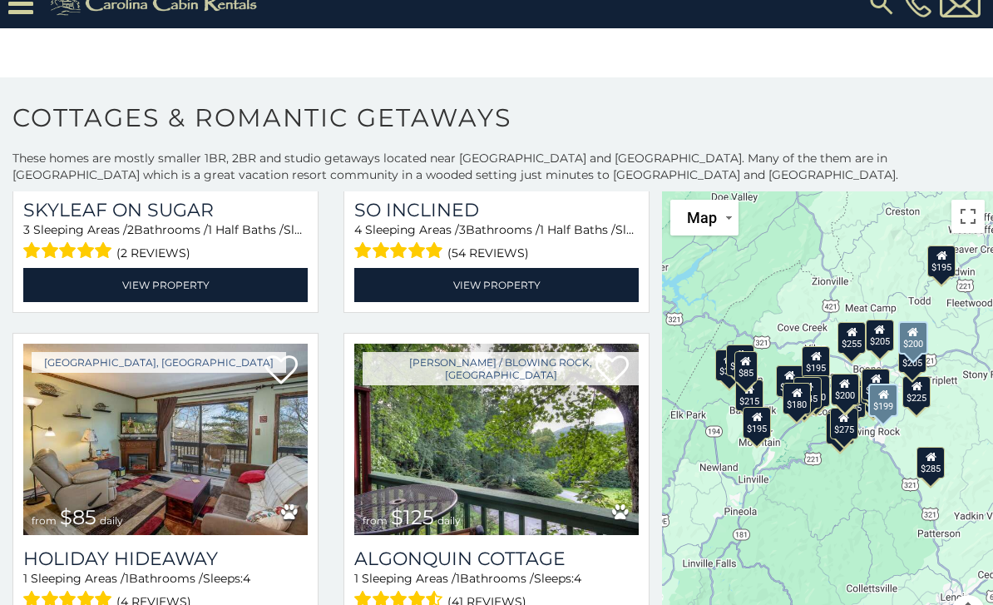
scroll to position [4456, 0]
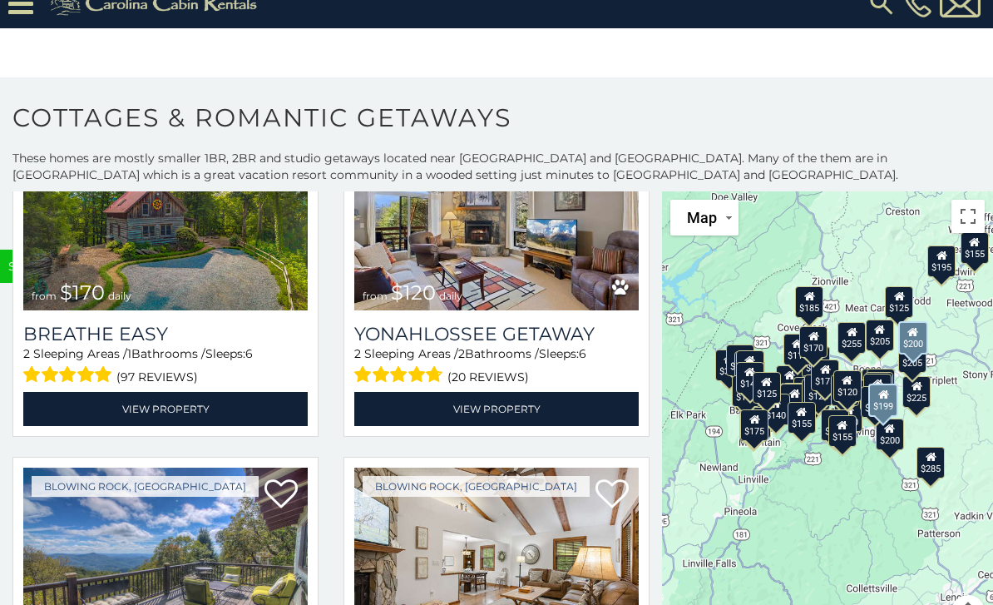
scroll to position [9931, 0]
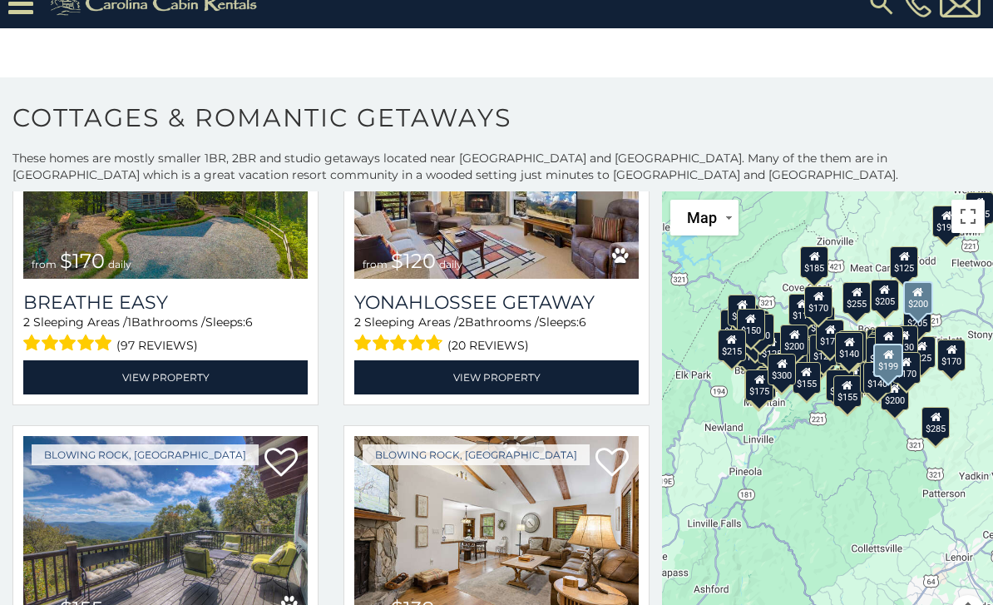
click at [738, 207] on button "Map" at bounding box center [705, 218] width 68 height 36
click at [717, 281] on li "Map" at bounding box center [720, 280] width 96 height 29
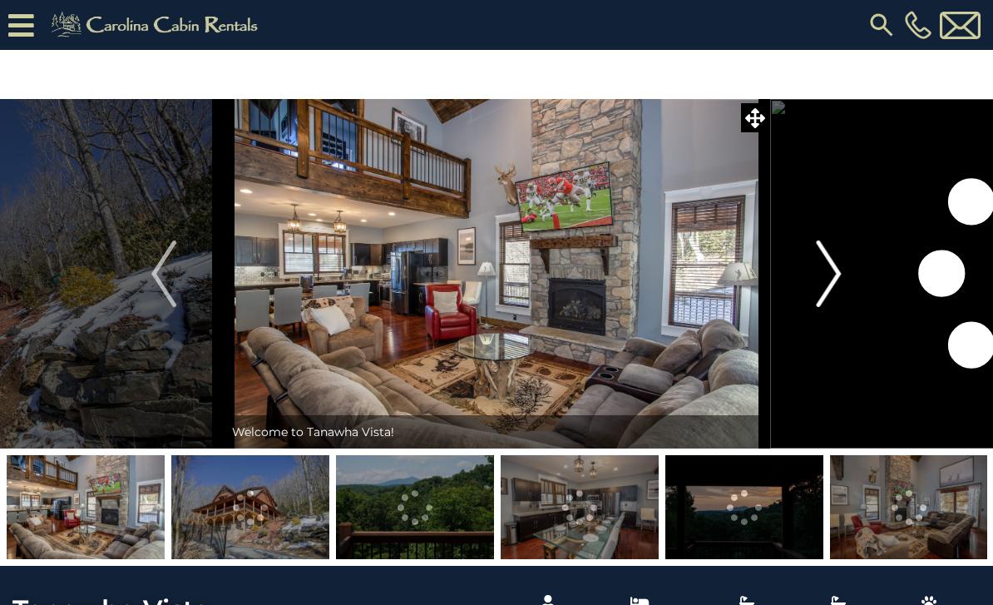
click at [835, 266] on img "Next" at bounding box center [829, 273] width 25 height 67
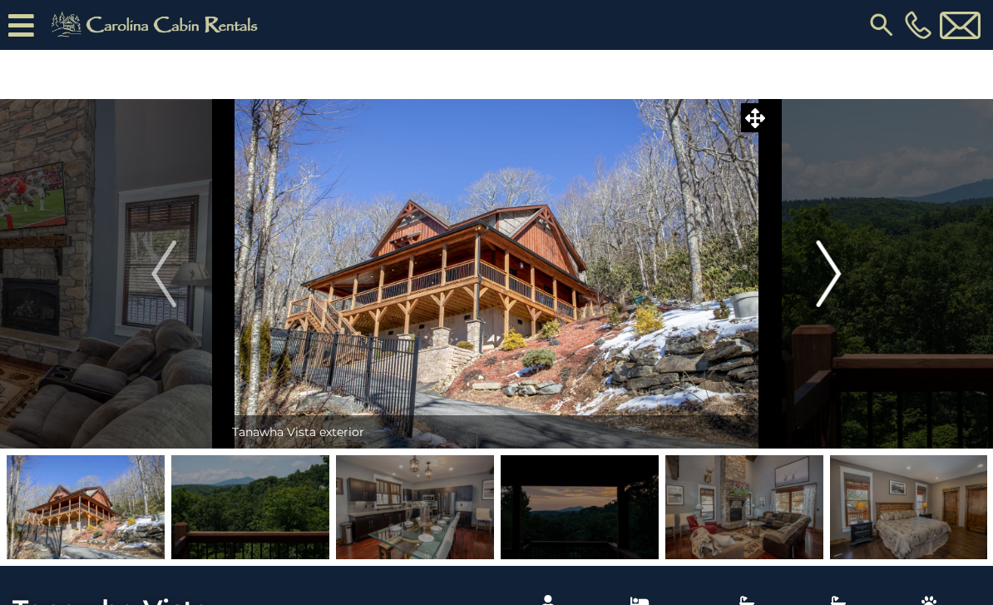
click at [823, 276] on img "Next" at bounding box center [829, 273] width 25 height 67
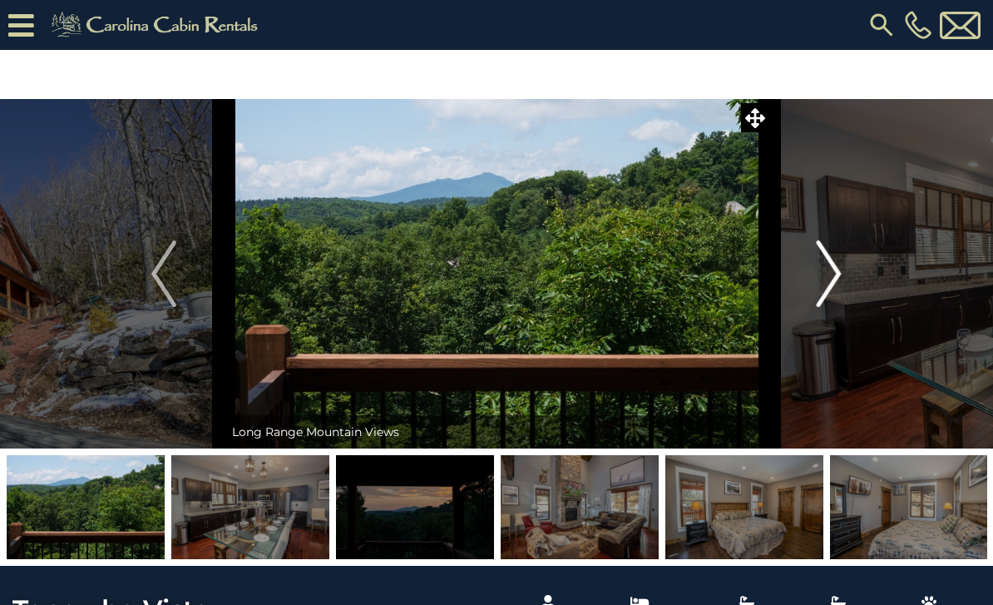
click at [835, 271] on img "Next" at bounding box center [829, 273] width 25 height 67
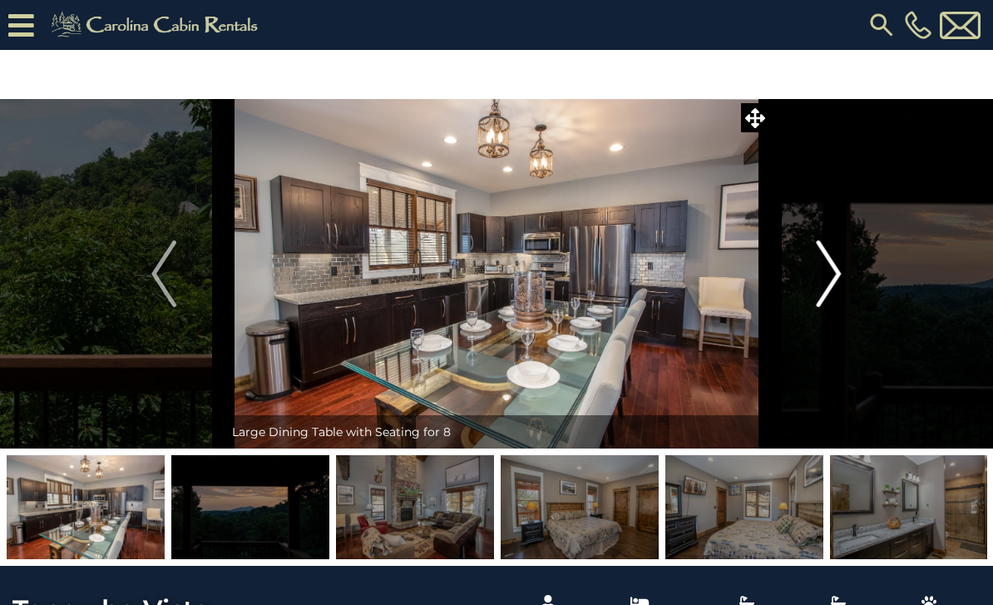
click at [830, 275] on img "Next" at bounding box center [829, 273] width 25 height 67
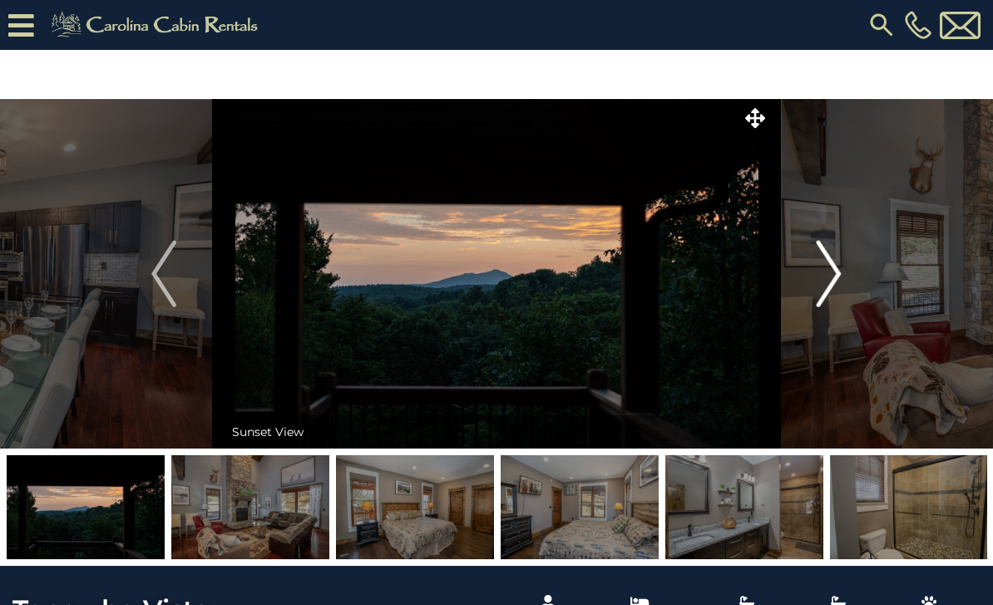
click at [832, 283] on img "Next" at bounding box center [829, 273] width 25 height 67
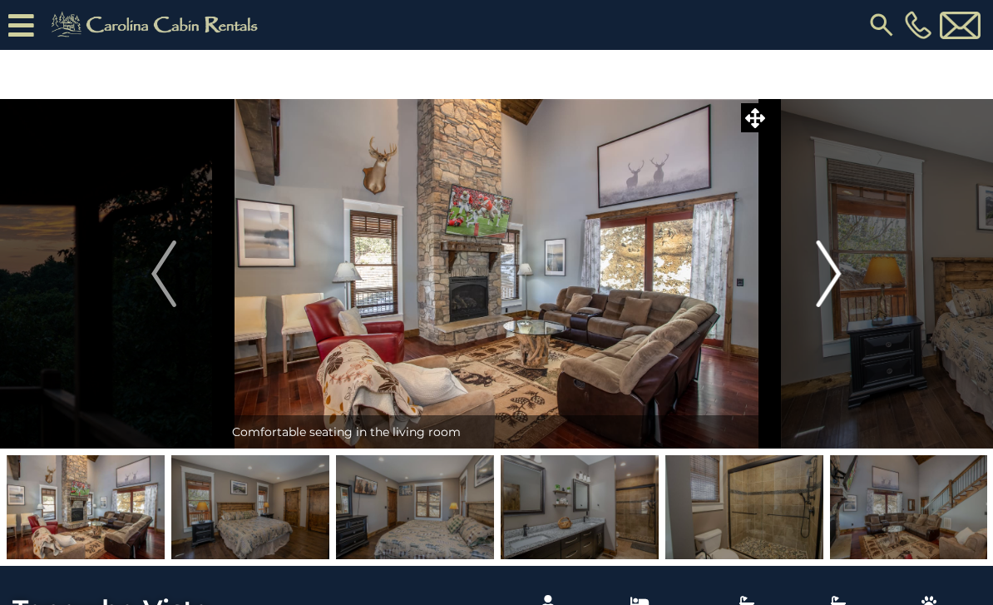
click at [838, 290] on img "Next" at bounding box center [829, 273] width 25 height 67
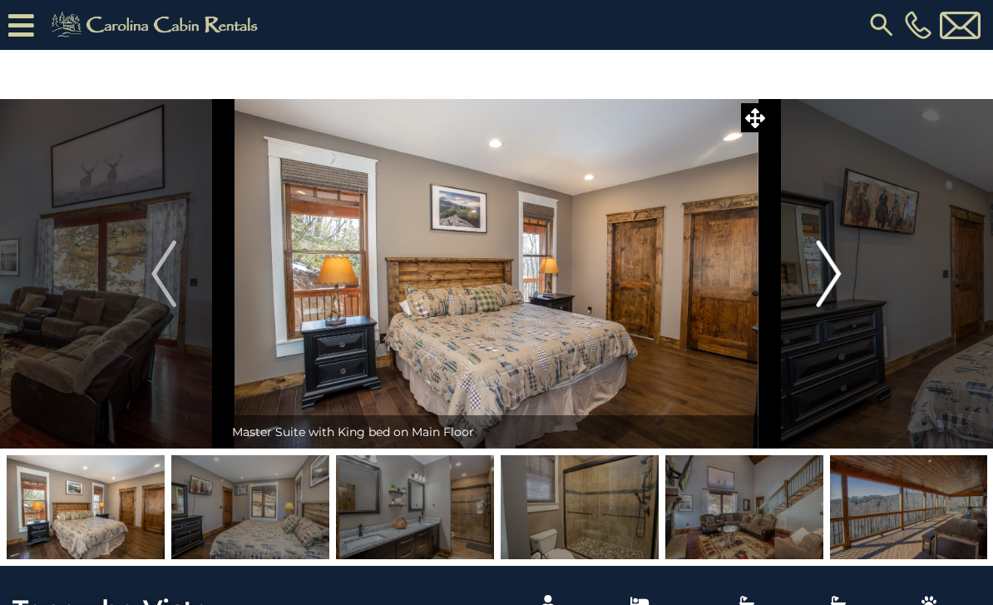
click at [843, 290] on button "Next" at bounding box center [829, 273] width 120 height 349
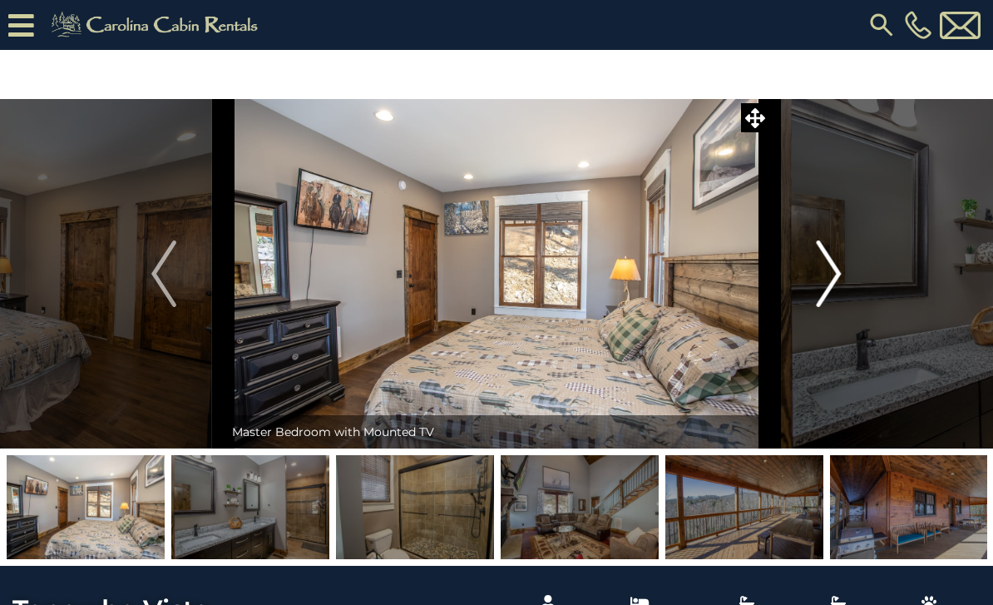
click at [841, 289] on img "Next" at bounding box center [829, 273] width 25 height 67
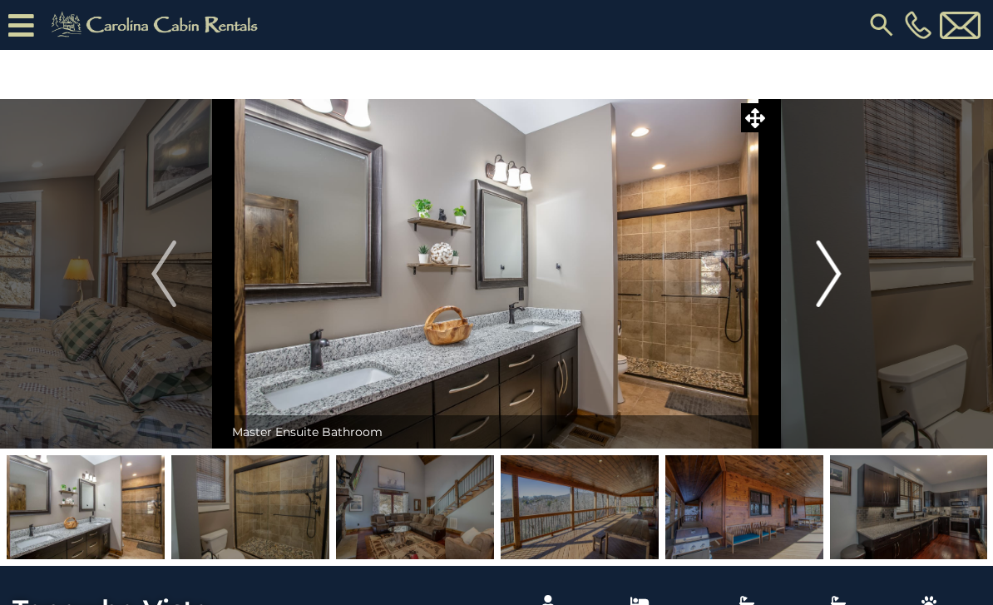
click at [840, 287] on img "Next" at bounding box center [829, 273] width 25 height 67
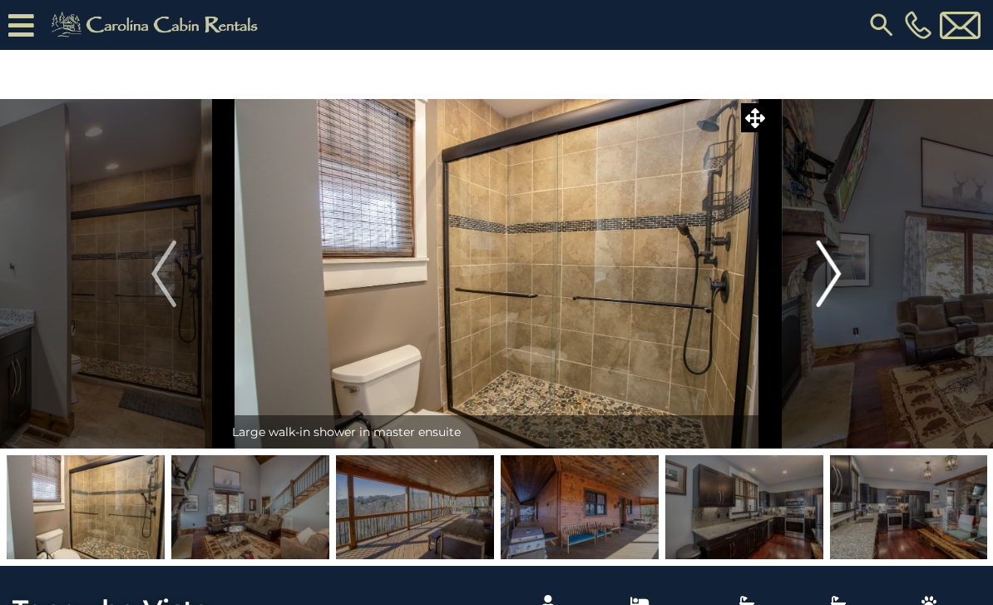
click at [844, 286] on button "Next" at bounding box center [829, 273] width 120 height 349
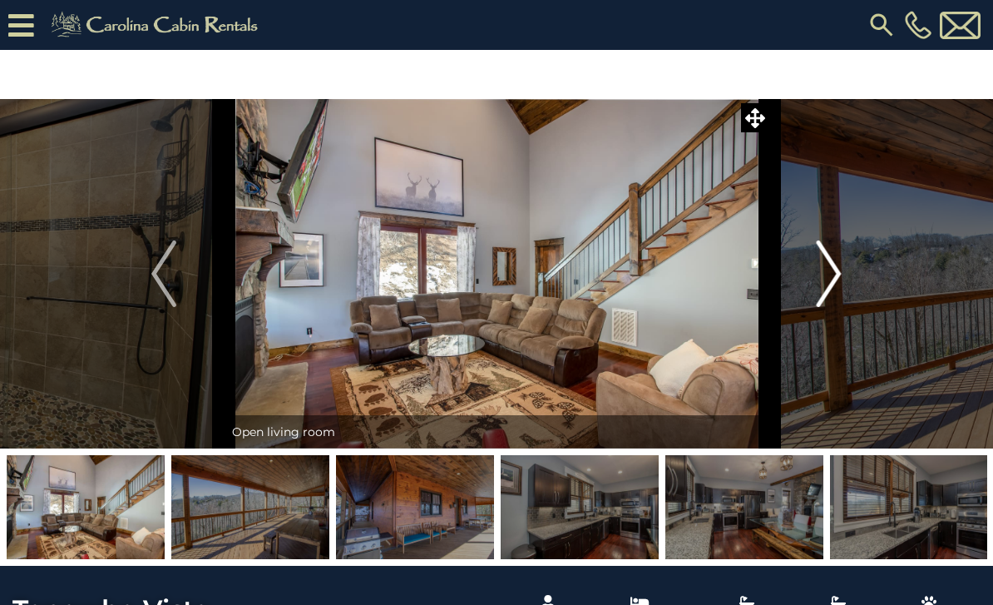
click at [833, 285] on img "Next" at bounding box center [829, 273] width 25 height 67
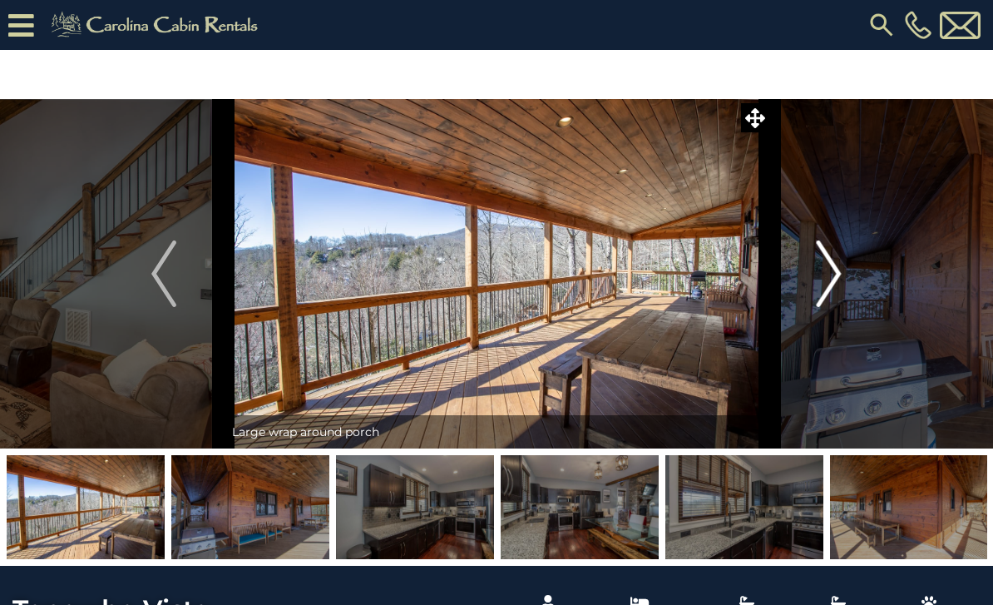
click at [844, 274] on button "Next" at bounding box center [829, 273] width 120 height 349
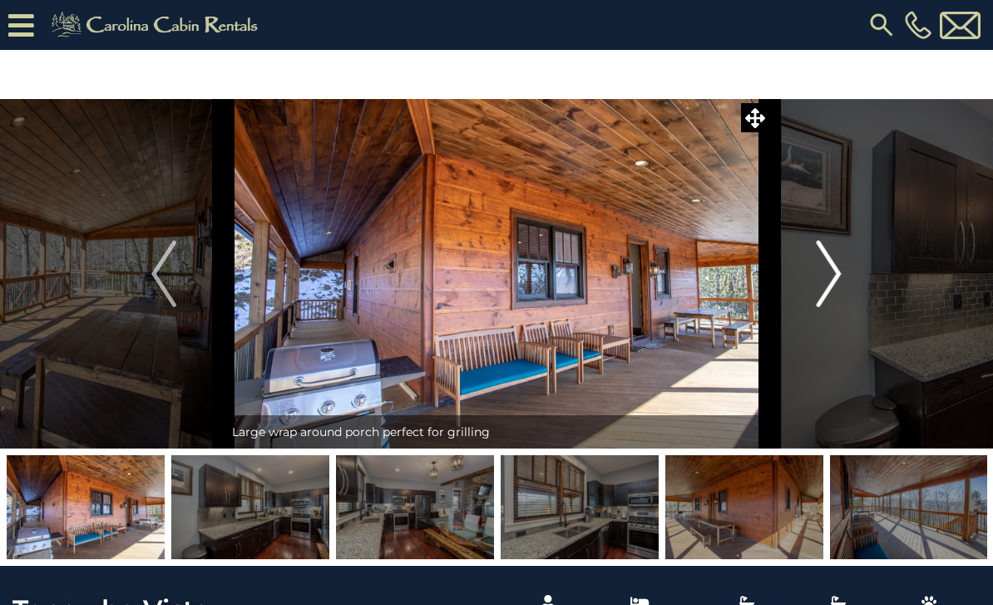
click at [844, 273] on button "Next" at bounding box center [829, 273] width 120 height 349
